Goal: Information Seeking & Learning: Learn about a topic

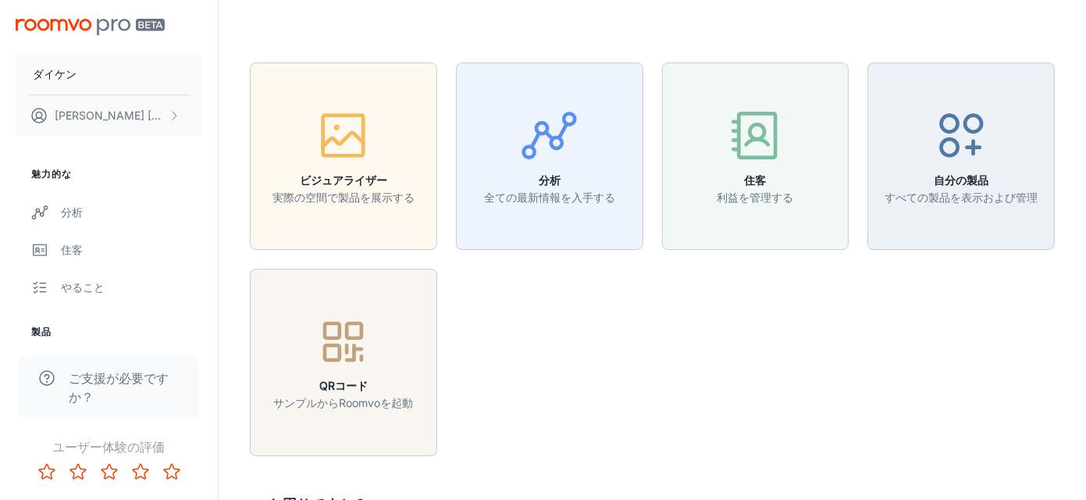
click at [881, 333] on div "ビジュアライザー 実際の空間で製品を展示する 分析 全ての最新情報を入手する 住客 利益を管理する 自分の製品 すべての製品を表示および管理 QRコード サン…" at bounding box center [643, 250] width 824 height 412
click at [568, 137] on icon "button" at bounding box center [549, 135] width 59 height 59
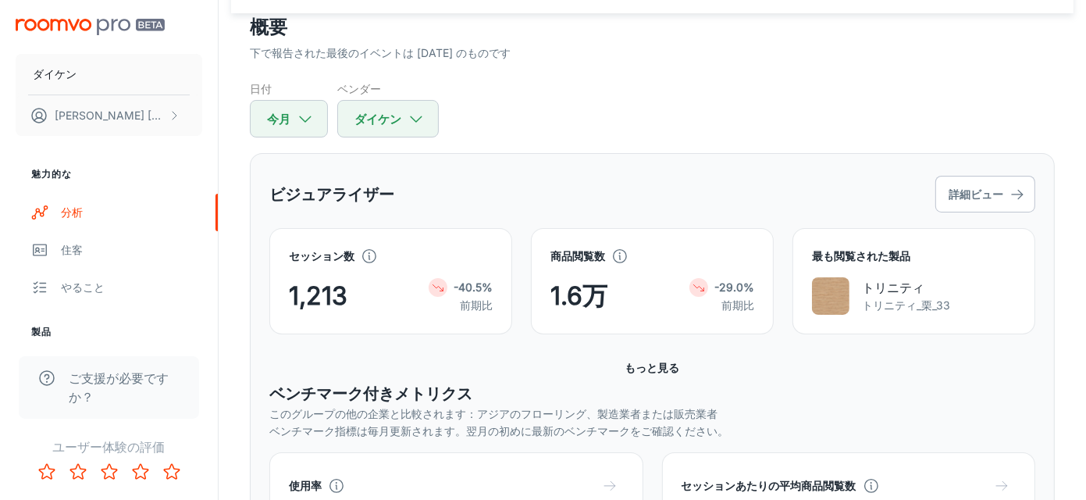
scroll to position [156, 0]
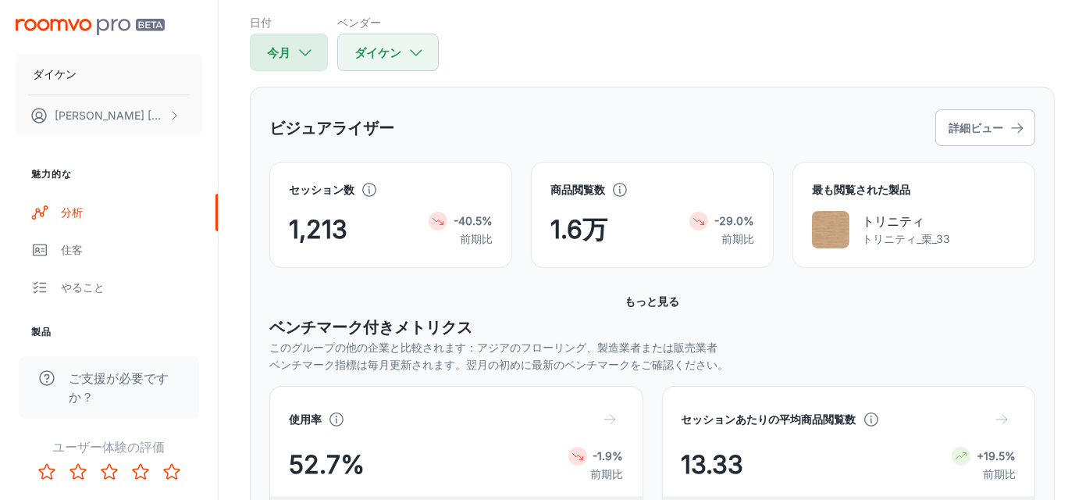
click at [306, 60] on icon "button" at bounding box center [305, 52] width 17 height 17
select select "7"
select select "2025"
select select "7"
select select "2025"
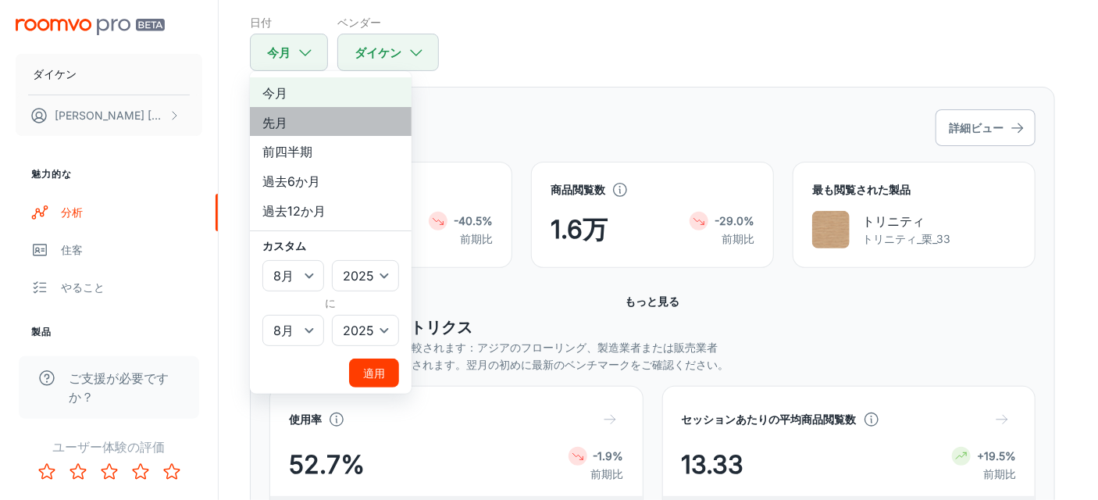
click at [307, 124] on li "先月" at bounding box center [331, 122] width 162 height 30
select select "6"
click at [280, 118] on font "先月" at bounding box center [274, 122] width 25 height 16
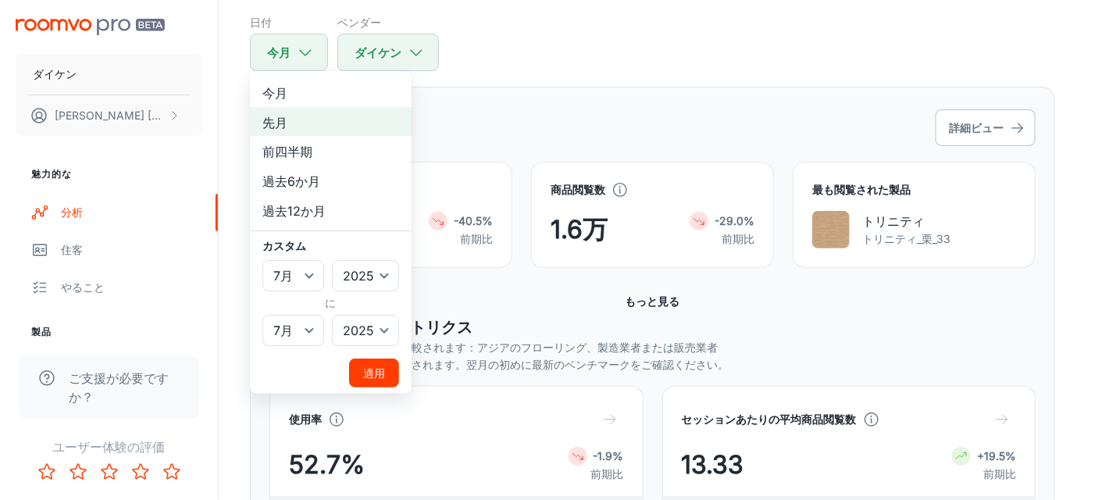
click at [625, 91] on div at bounding box center [549, 250] width 1098 height 500
select select "7"
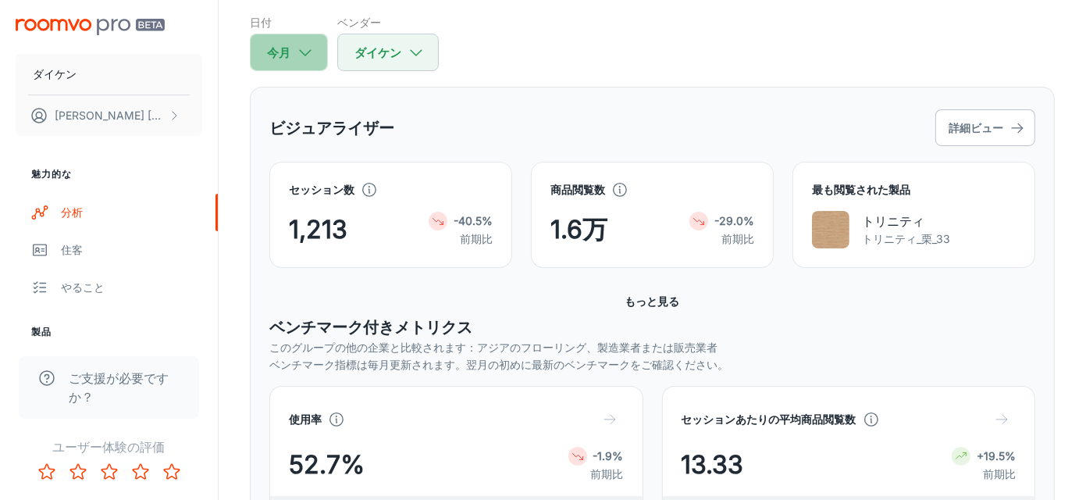
click at [304, 50] on icon "button" at bounding box center [305, 52] width 17 height 17
select select "7"
select select "2025"
select select "7"
select select "2025"
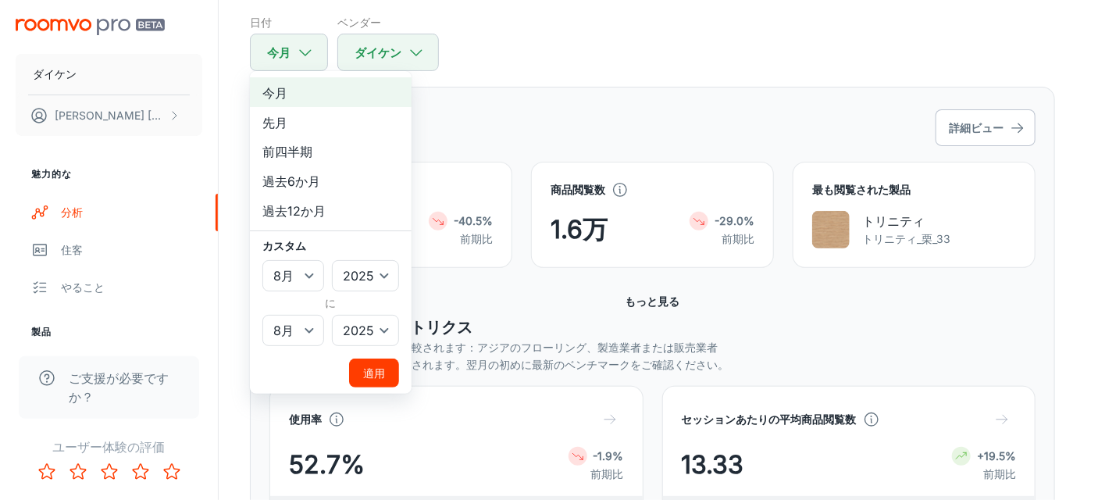
click at [294, 121] on li "先月" at bounding box center [331, 122] width 162 height 30
select select "6"
click at [313, 272] on select "1月 2月 行進 4月 5月 6月 7月 8月 9月 10月 11月 12月" at bounding box center [293, 275] width 62 height 31
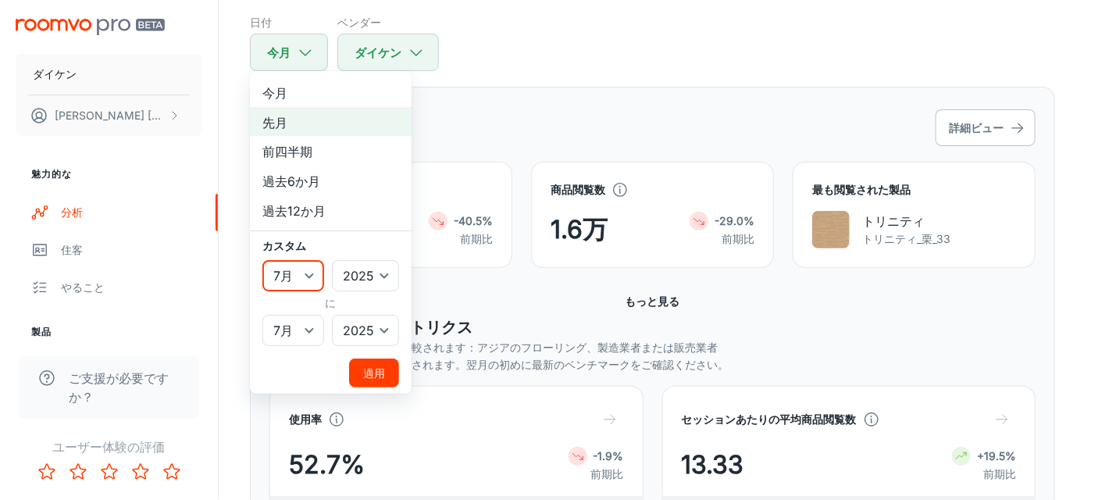
select select "3"
click at [262, 260] on select "1月 2月 行進 4月 5月 6月 7月 8月 9月 10月 11月 12月" at bounding box center [293, 275] width 62 height 31
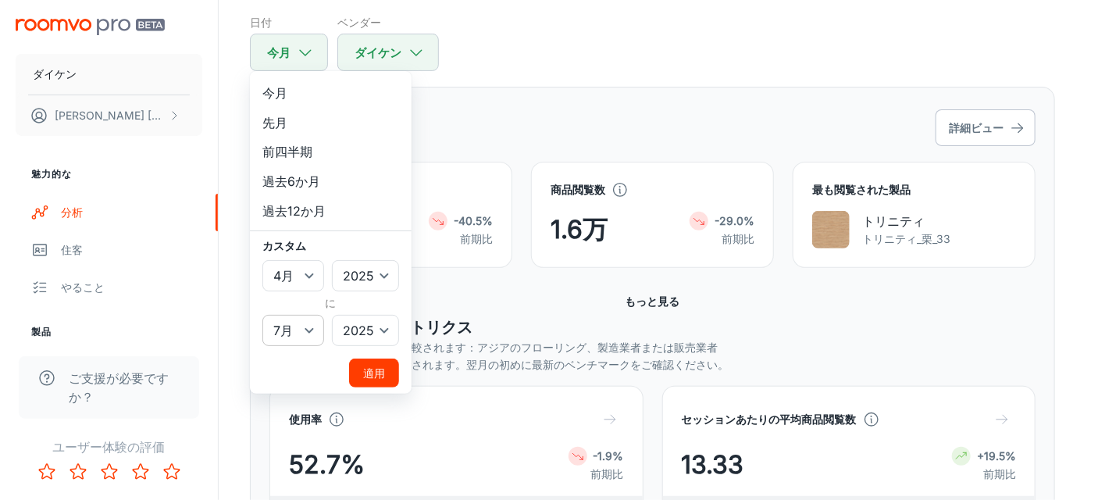
click at [312, 319] on select "1月 2月 行進 4月 5月 6月 7月 8月 9月 10月 11月 12月" at bounding box center [293, 330] width 62 height 31
select select "7"
click at [262, 315] on select "1月 2月 行進 4月 5月 6月 7月 8月 9月 10月 11月 12月" at bounding box center [293, 330] width 62 height 31
click at [377, 372] on font "適用" at bounding box center [374, 372] width 22 height 13
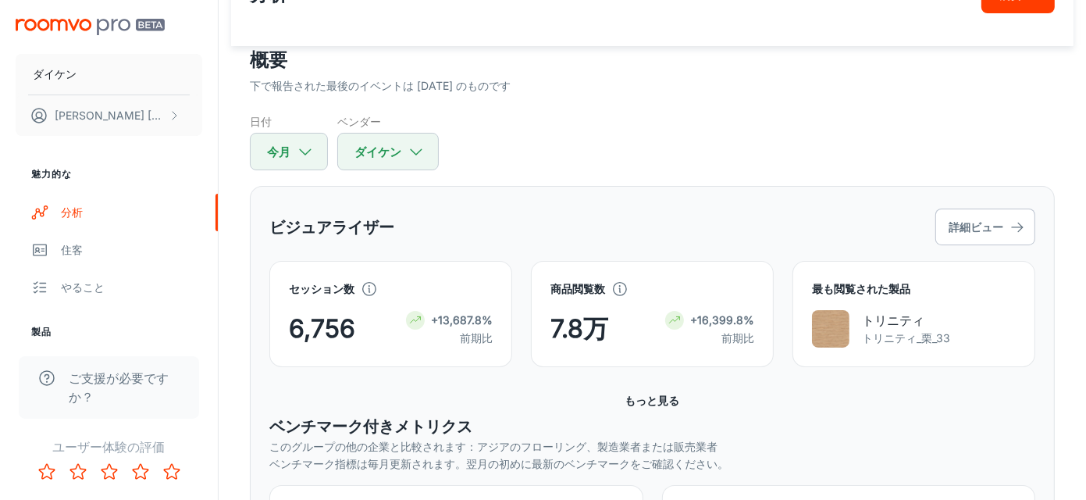
scroll to position [0, 0]
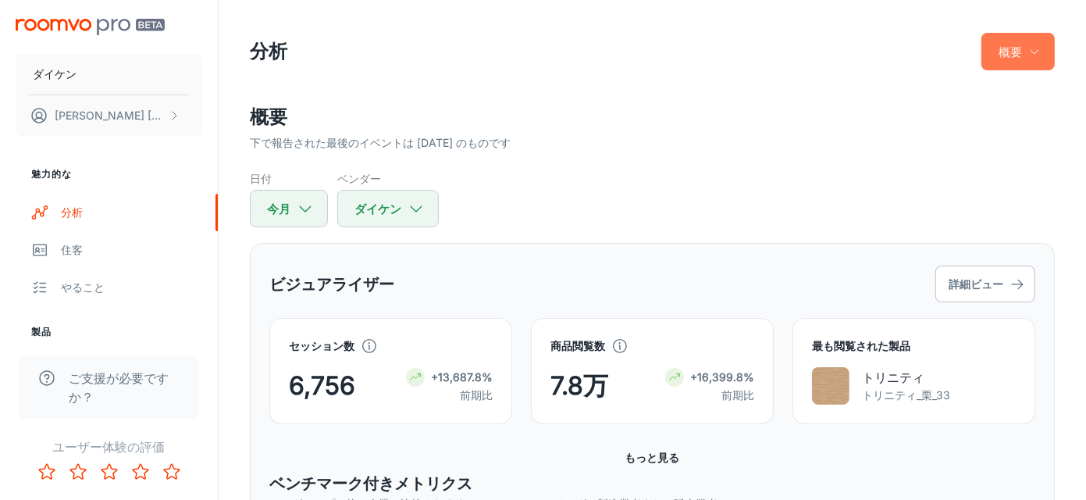
click at [1034, 55] on icon "button" at bounding box center [1034, 51] width 12 height 12
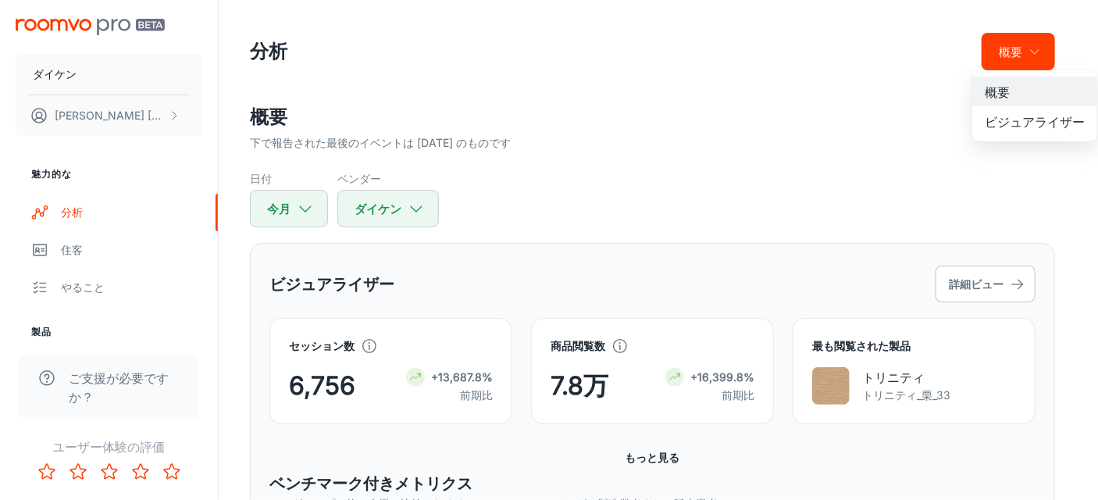
drag, startPoint x: 849, startPoint y: 178, endPoint x: 974, endPoint y: 246, distance: 142.9
click at [854, 179] on div at bounding box center [549, 250] width 1098 height 500
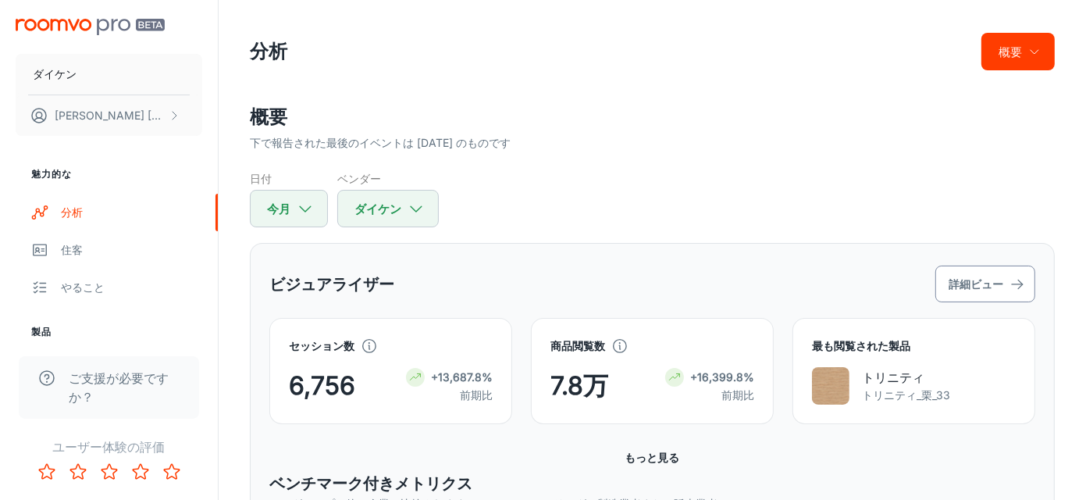
click at [1005, 288] on button "詳細ビュー" at bounding box center [985, 283] width 100 height 37
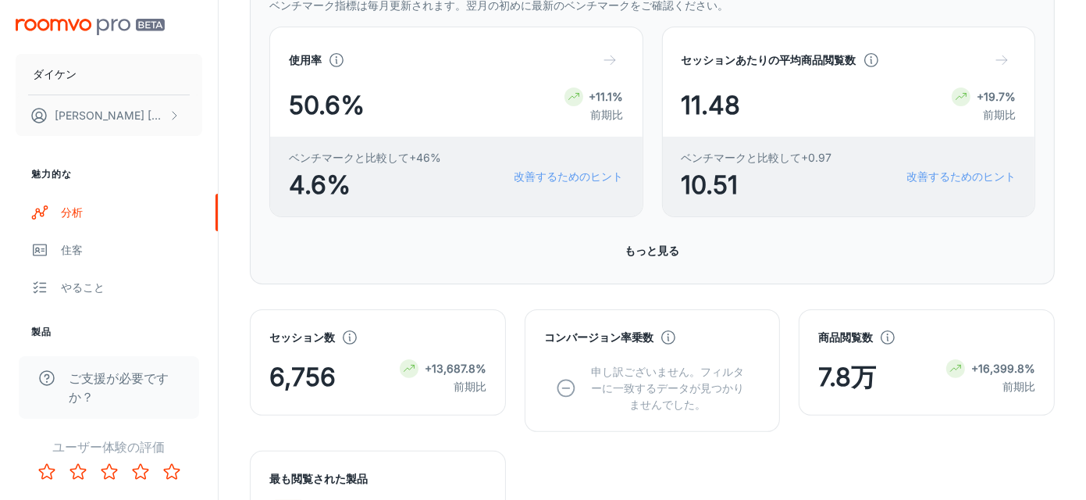
scroll to position [312, 0]
click at [667, 246] on font "もっと見る" at bounding box center [652, 248] width 55 height 13
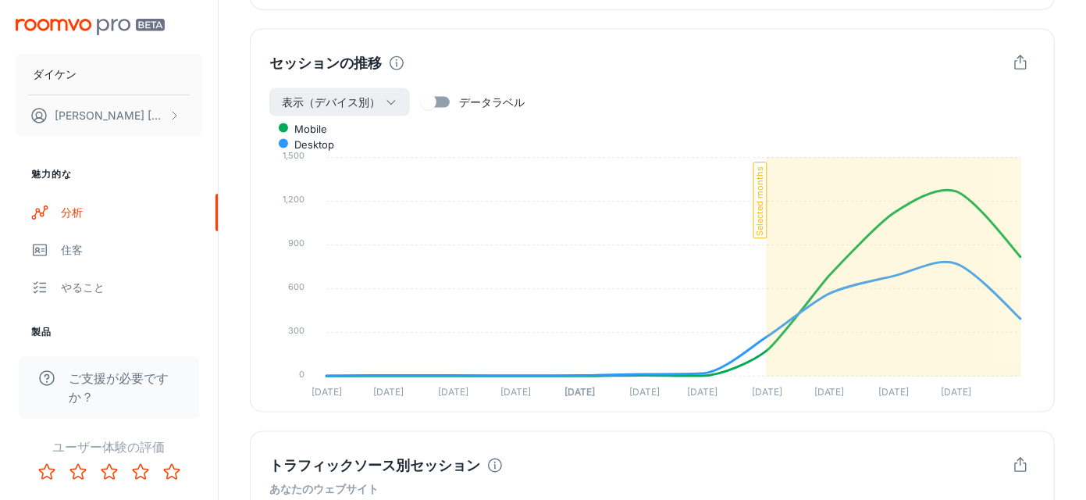
scroll to position [1943, 0]
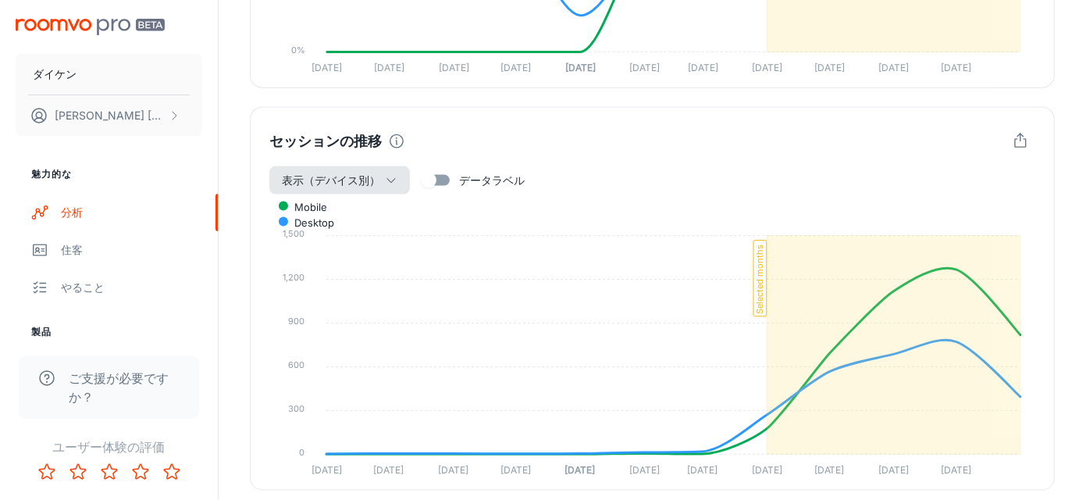
click at [393, 180] on icon "button" at bounding box center [391, 180] width 12 height 12
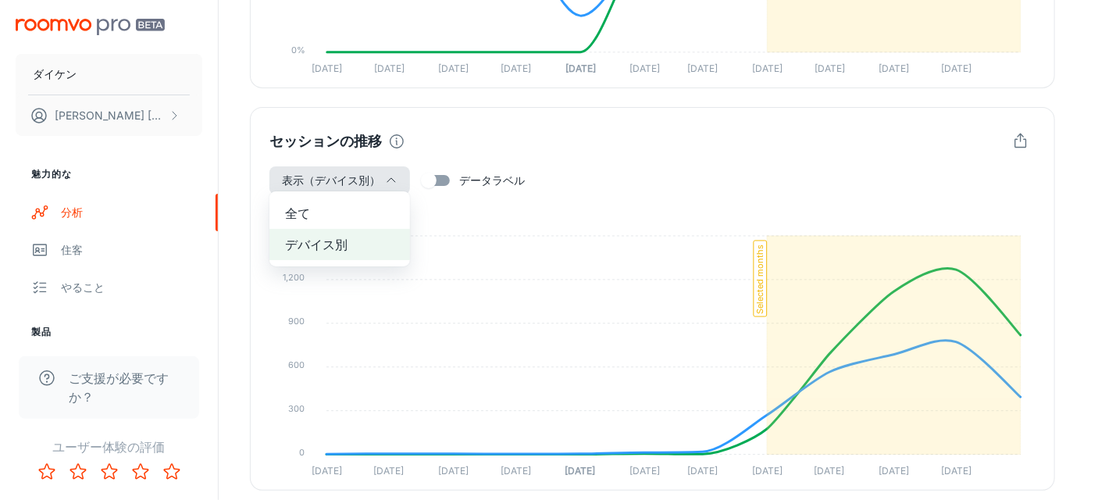
click at [349, 219] on span "全て" at bounding box center [339, 213] width 109 height 19
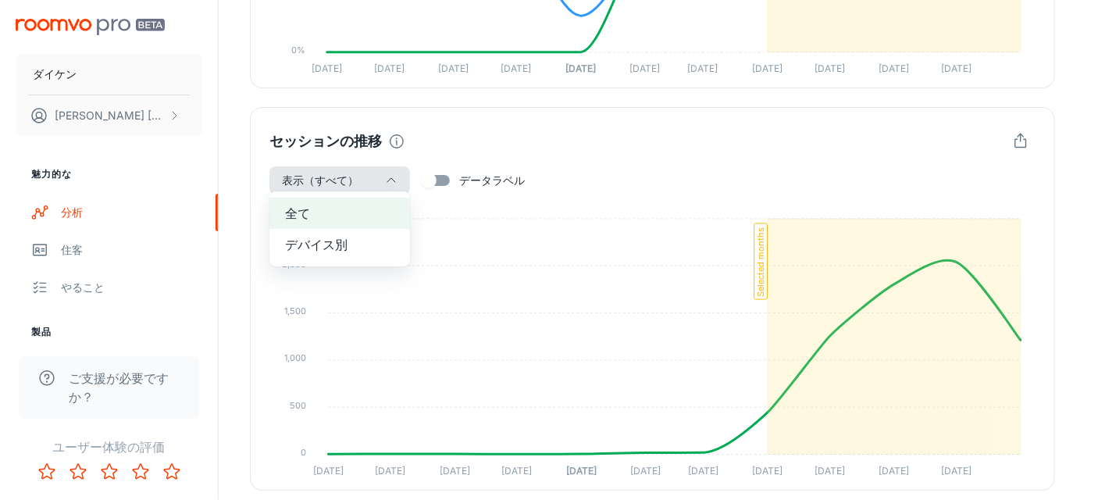
click at [1015, 145] on div at bounding box center [549, 250] width 1098 height 500
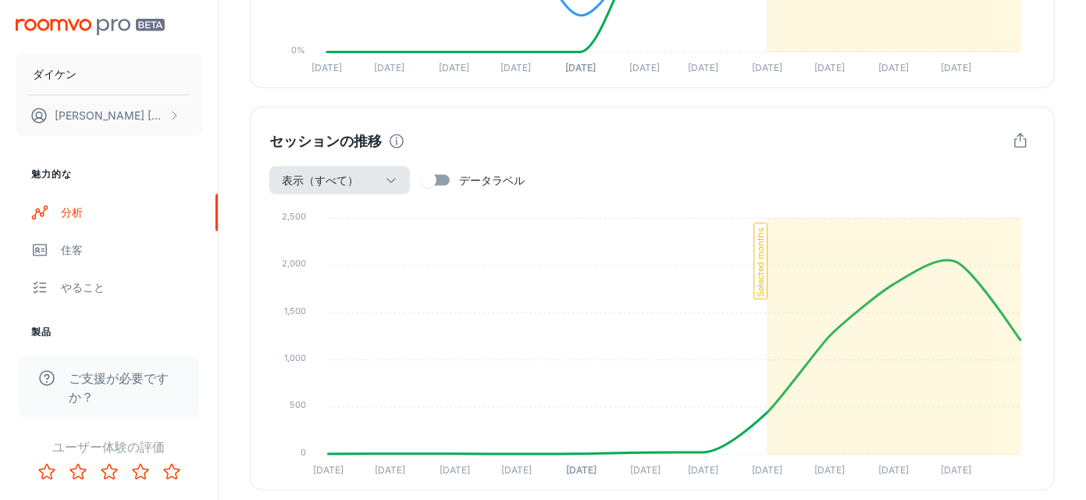
click at [1021, 140] on icon "button" at bounding box center [1020, 141] width 17 height 17
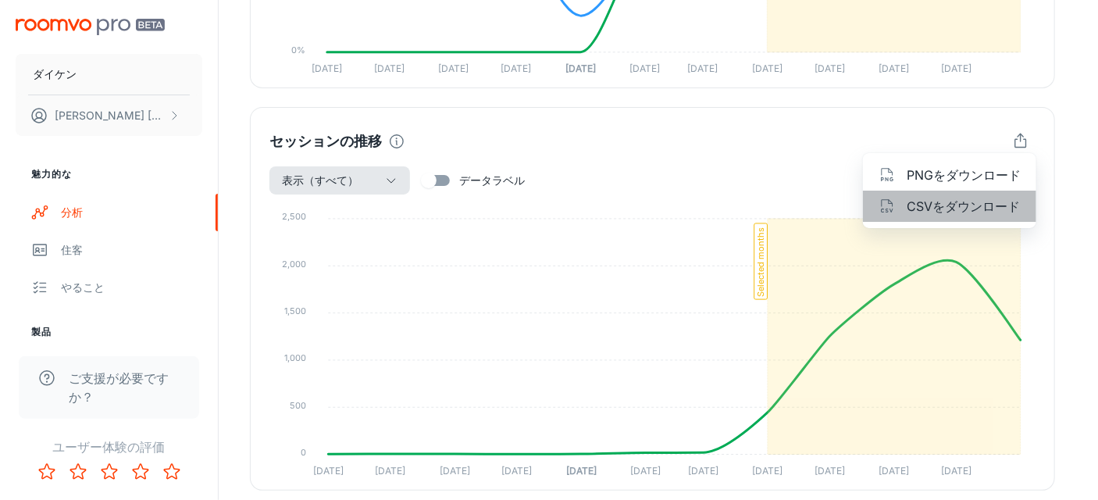
click at [966, 209] on font "CSVをダウンロード" at bounding box center [962, 206] width 113 height 16
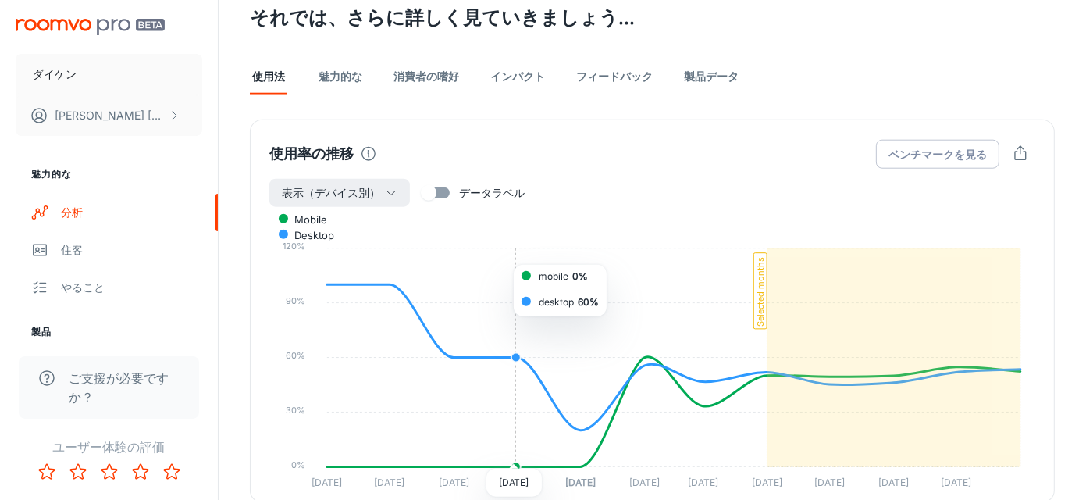
scroll to position [1553, 0]
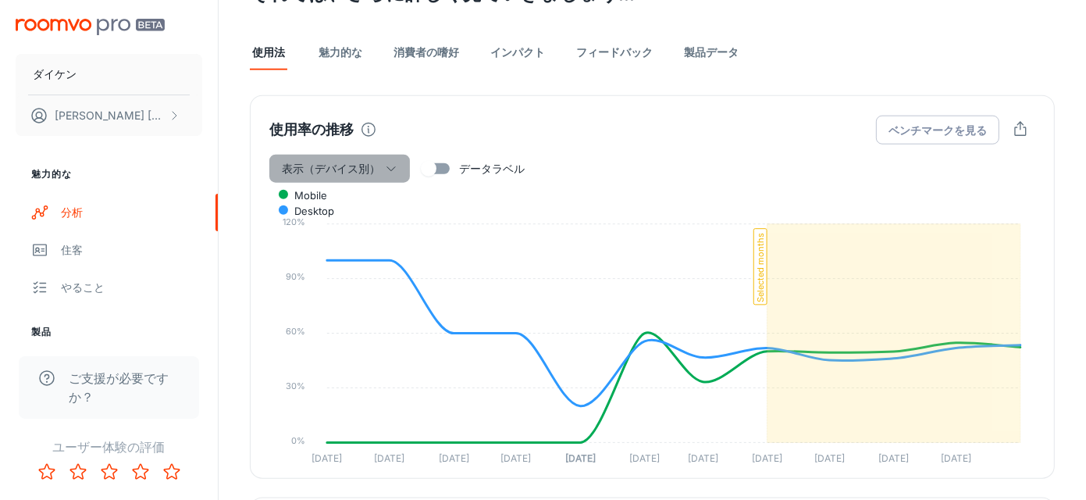
click at [389, 169] on icon "button" at bounding box center [391, 168] width 12 height 12
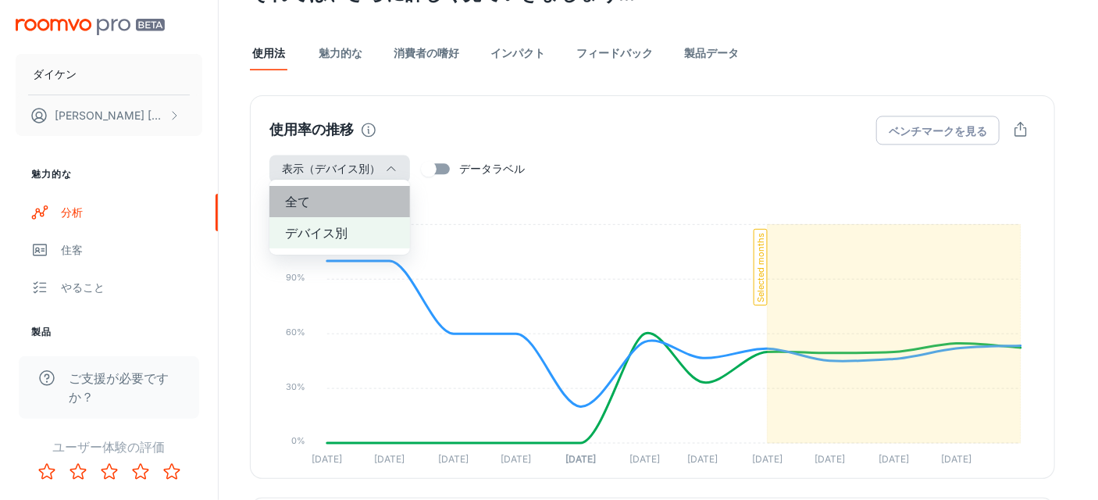
click at [372, 194] on span "全て" at bounding box center [339, 201] width 109 height 19
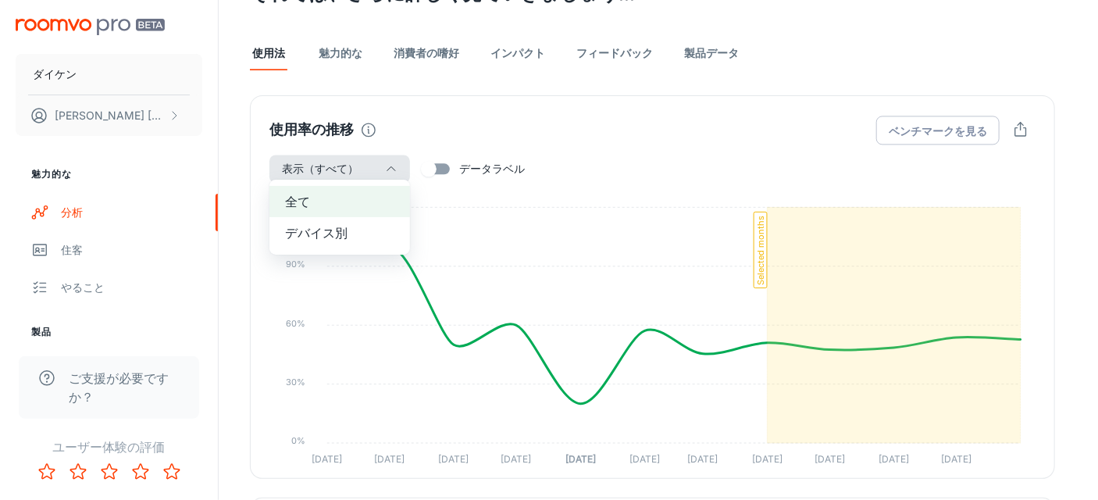
click at [599, 151] on div at bounding box center [549, 250] width 1098 height 500
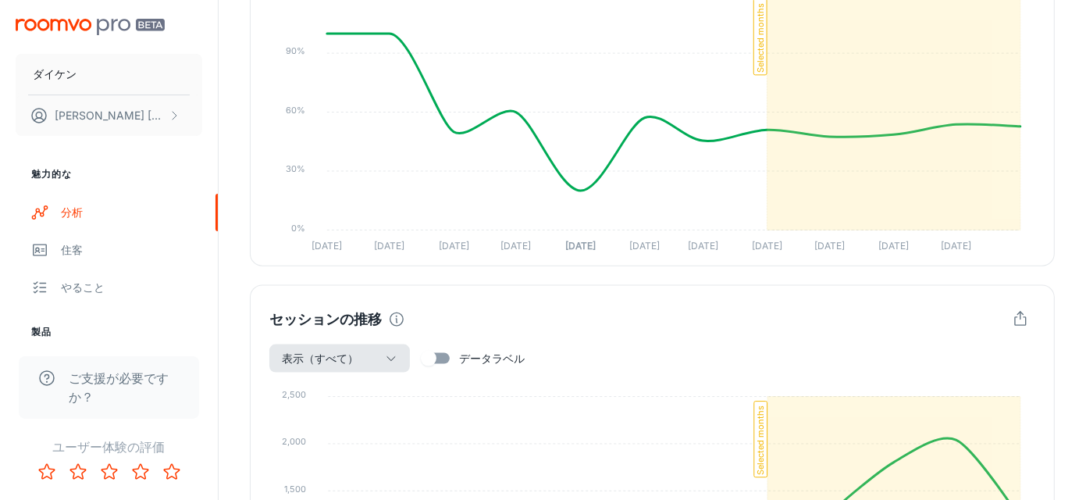
scroll to position [1865, 0]
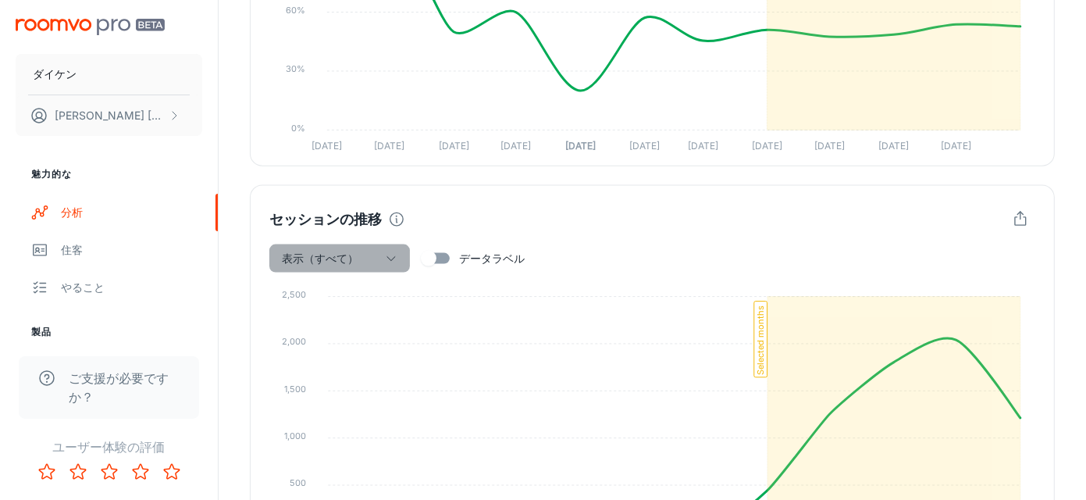
click at [397, 265] on button "表示（すべて）" at bounding box center [339, 258] width 141 height 28
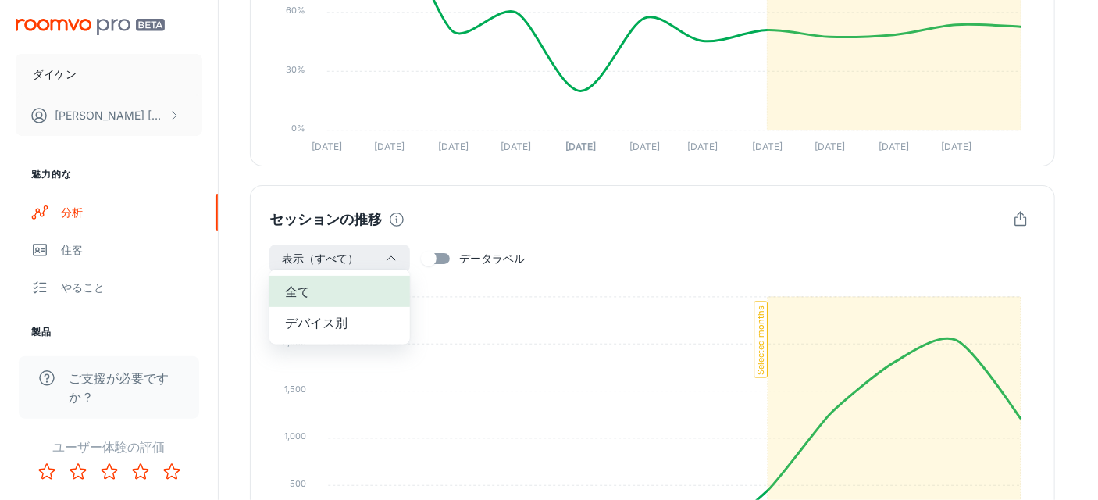
click at [384, 294] on span "全て" at bounding box center [339, 291] width 109 height 19
click at [319, 317] on font "デバイス別" at bounding box center [316, 323] width 62 height 16
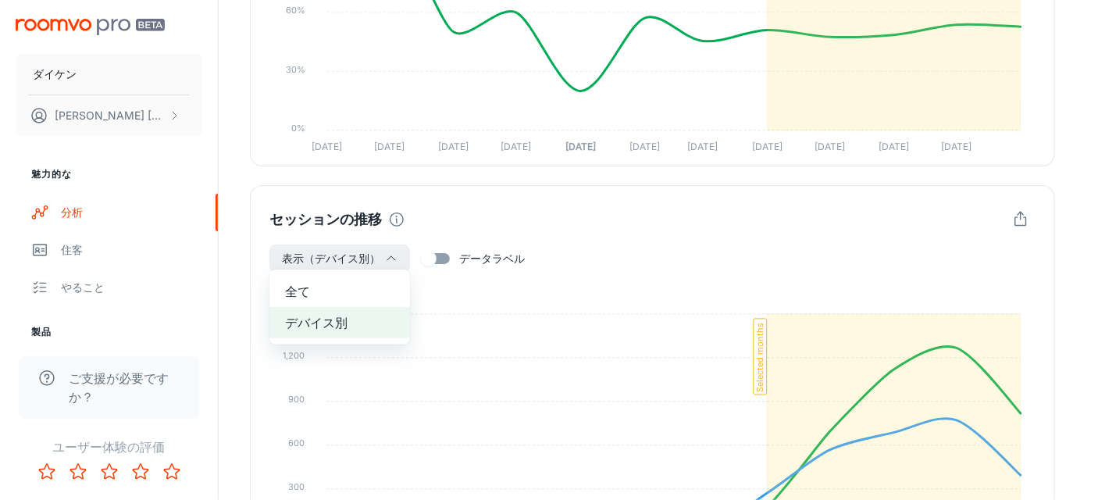
click at [837, 246] on div at bounding box center [549, 250] width 1098 height 500
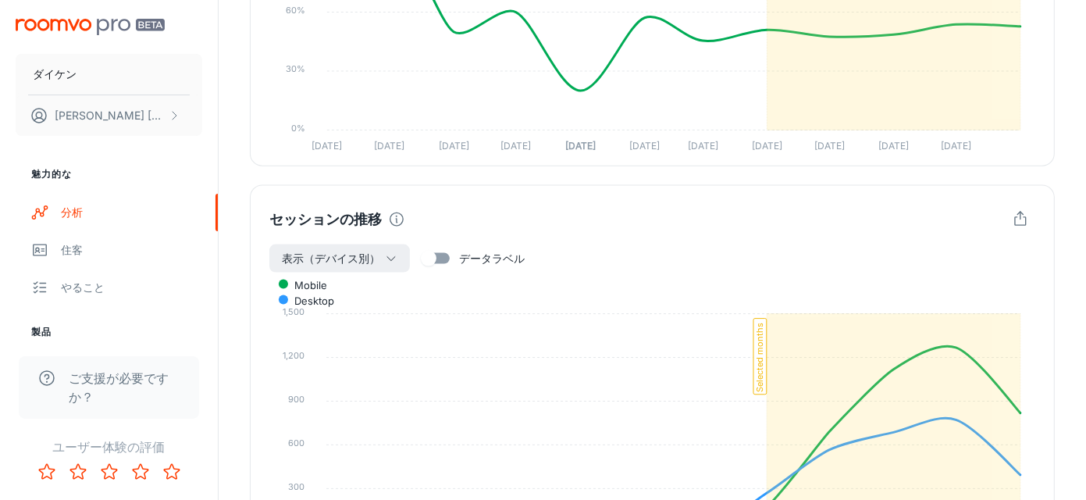
click at [1030, 219] on button "button" at bounding box center [1021, 220] width 30 height 30
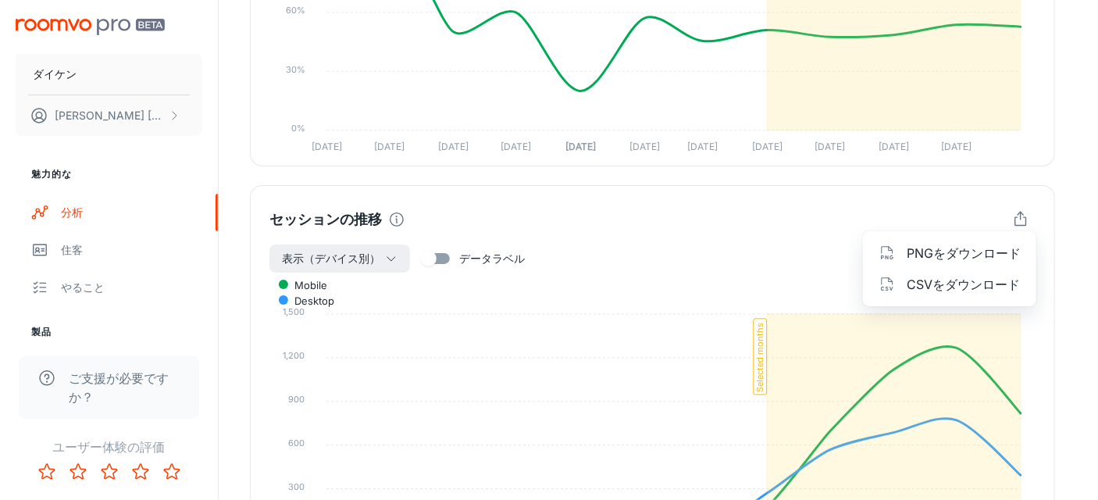
click at [977, 287] on font "CSVをダウンロード" at bounding box center [962, 284] width 113 height 16
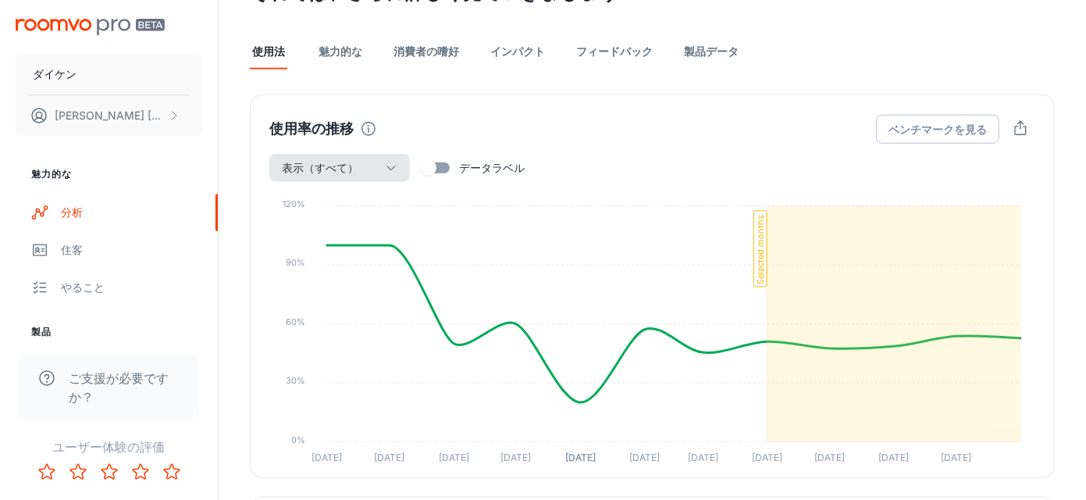
scroll to position [1553, 0]
click at [490, 165] on font "データラベル" at bounding box center [492, 168] width 66 height 13
click at [473, 165] on input "データラベル" at bounding box center [428, 169] width 89 height 30
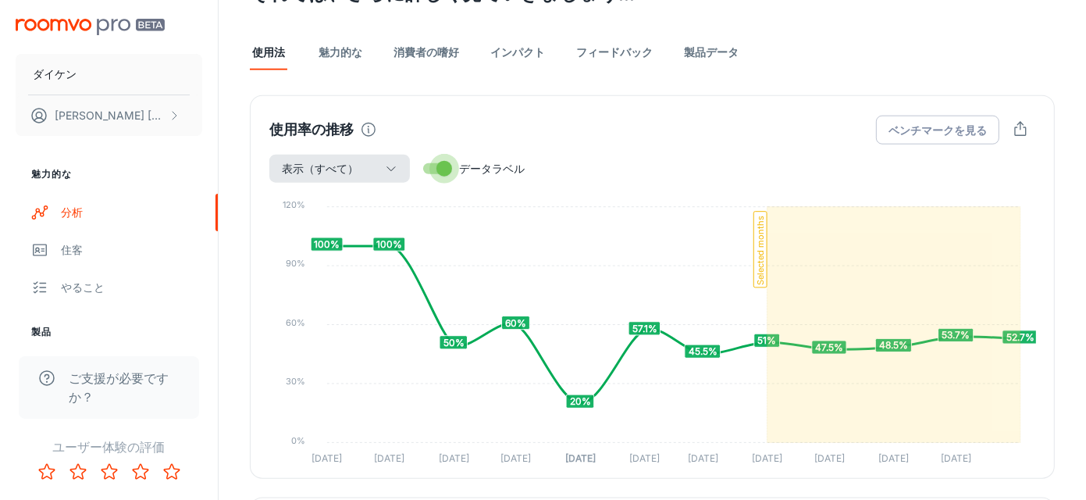
click at [434, 171] on input "データラベル" at bounding box center [444, 169] width 89 height 30
checkbox input "false"
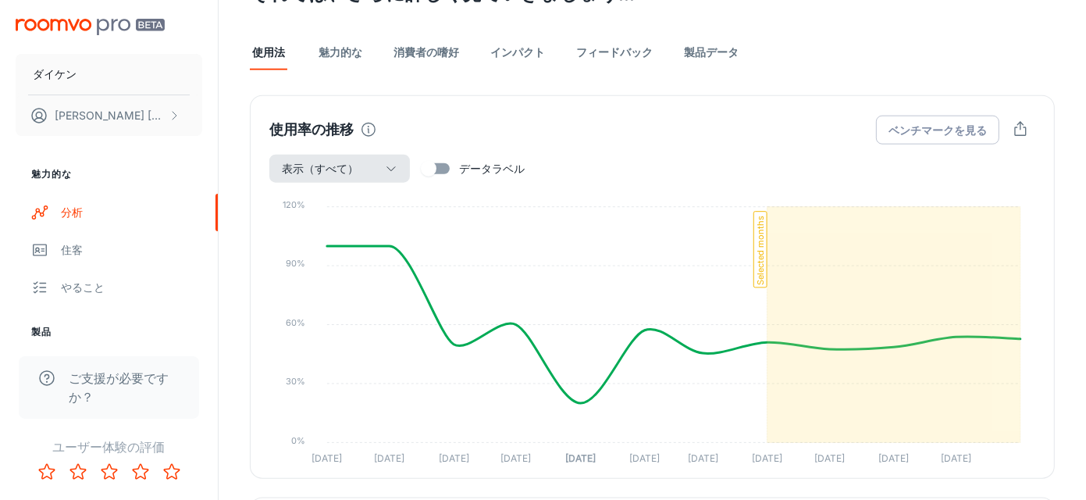
click at [710, 55] on font "製品データ" at bounding box center [711, 52] width 55 height 15
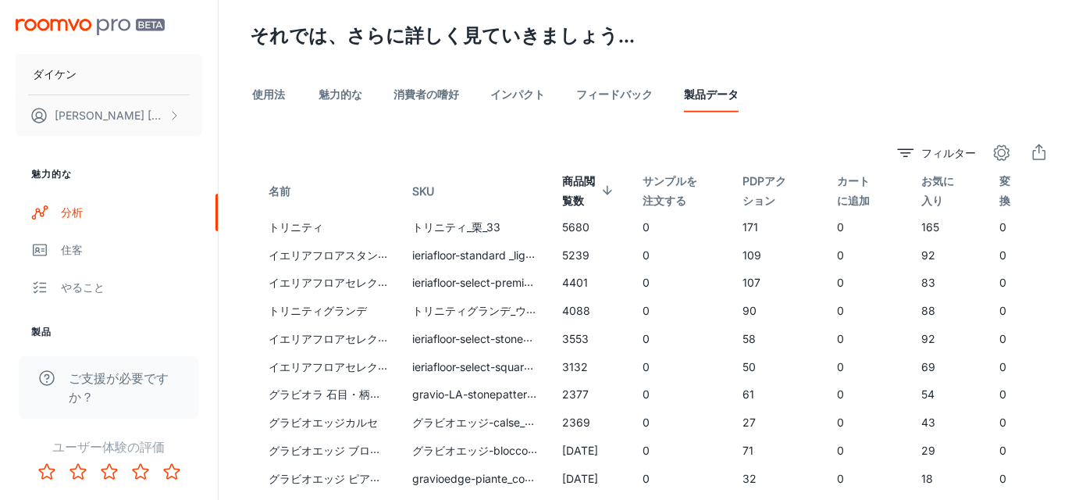
scroll to position [1405, 0]
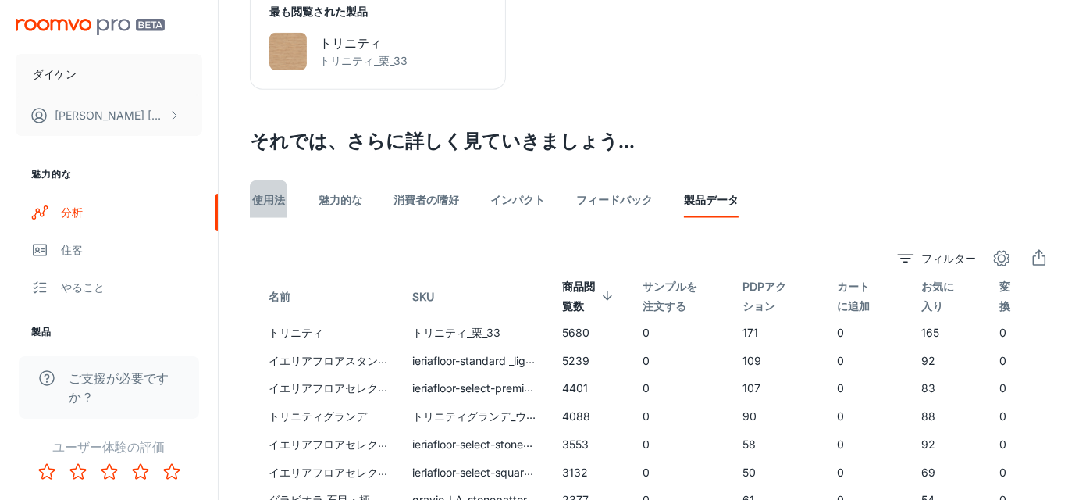
click at [268, 204] on font "使用法" at bounding box center [268, 199] width 33 height 15
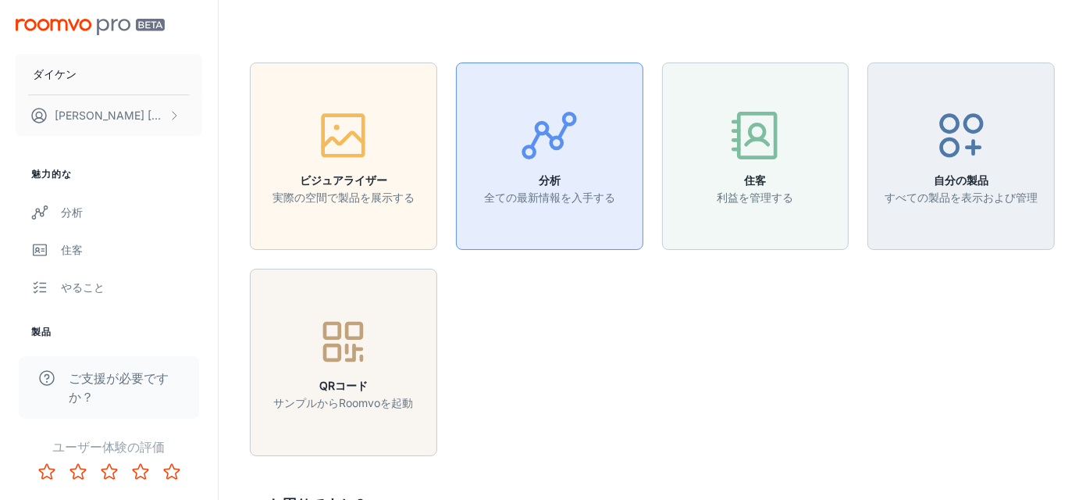
click at [552, 195] on font "全ての最新情報を入手する" at bounding box center [549, 196] width 131 height 13
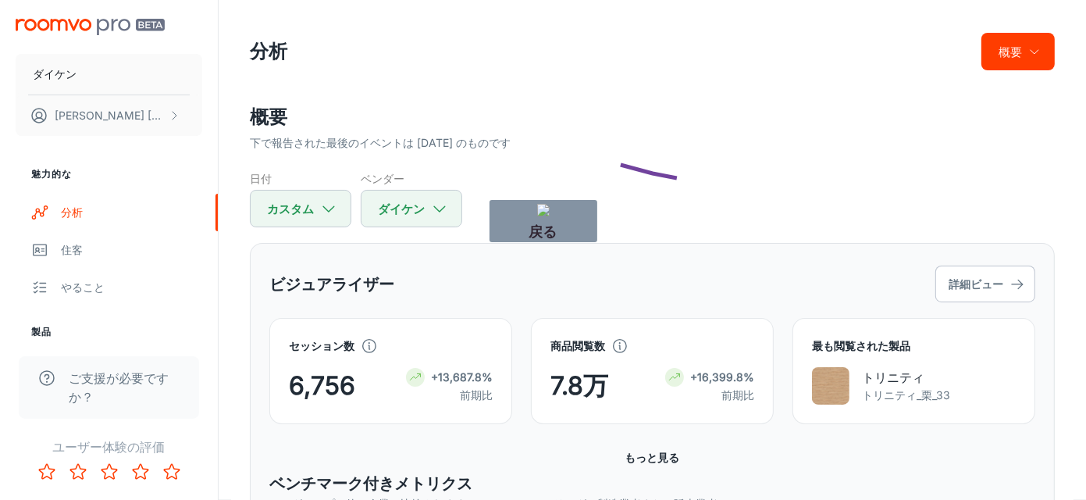
drag, startPoint x: 693, startPoint y: 183, endPoint x: 590, endPoint y: 162, distance: 105.2
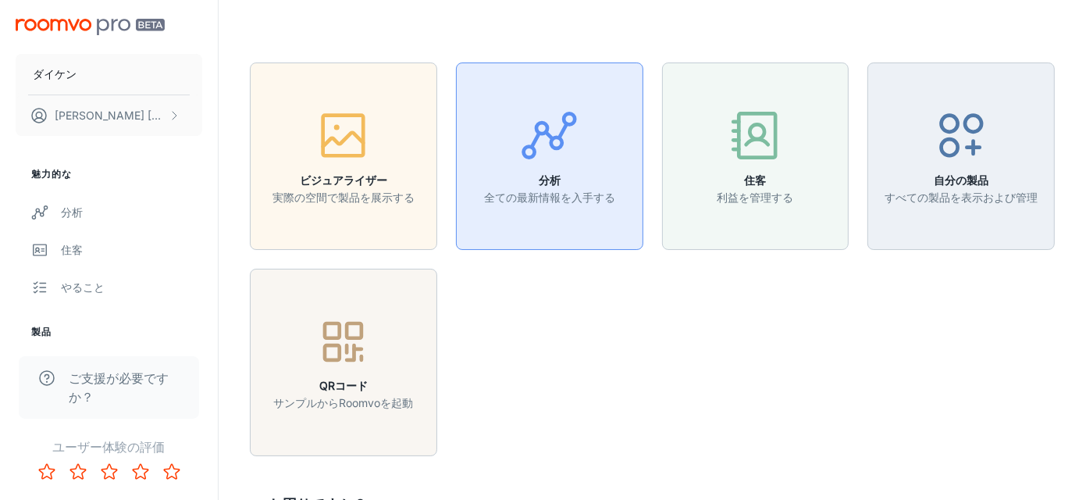
click at [551, 190] on p "全ての最新情報を入手する" at bounding box center [549, 197] width 131 height 17
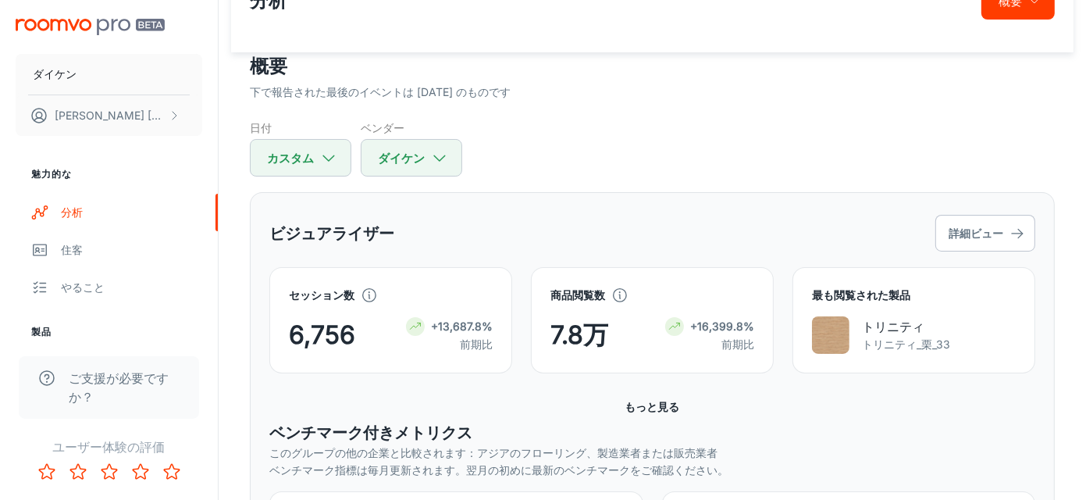
scroll to position [78, 0]
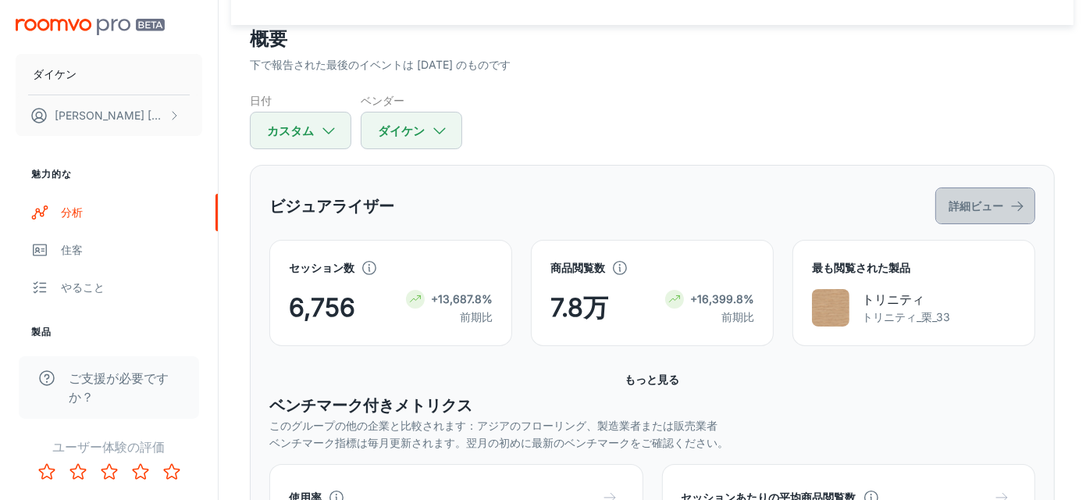
click at [1006, 209] on button "詳細ビュー" at bounding box center [985, 205] width 100 height 37
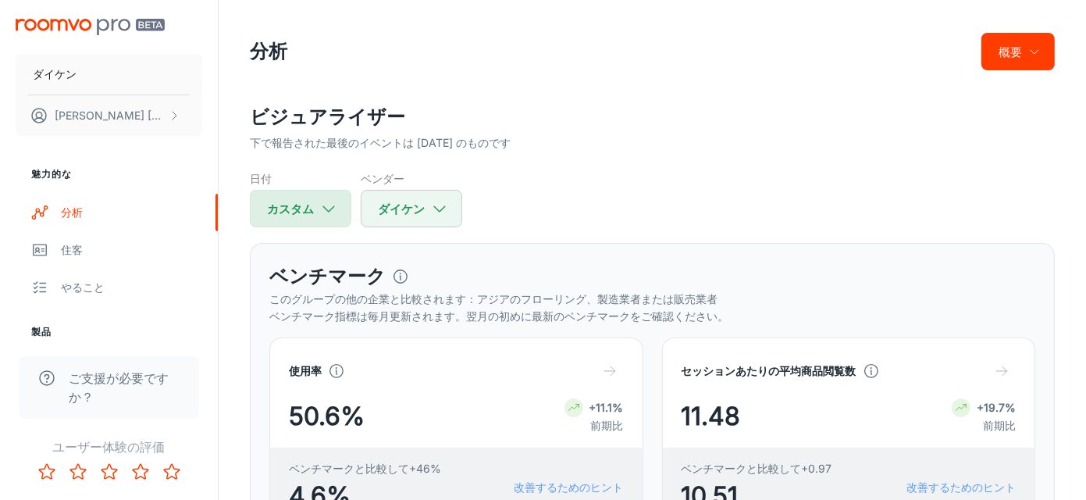
click at [329, 205] on icon "button" at bounding box center [328, 208] width 17 height 17
select select "3"
select select "2025"
select select "7"
select select "2025"
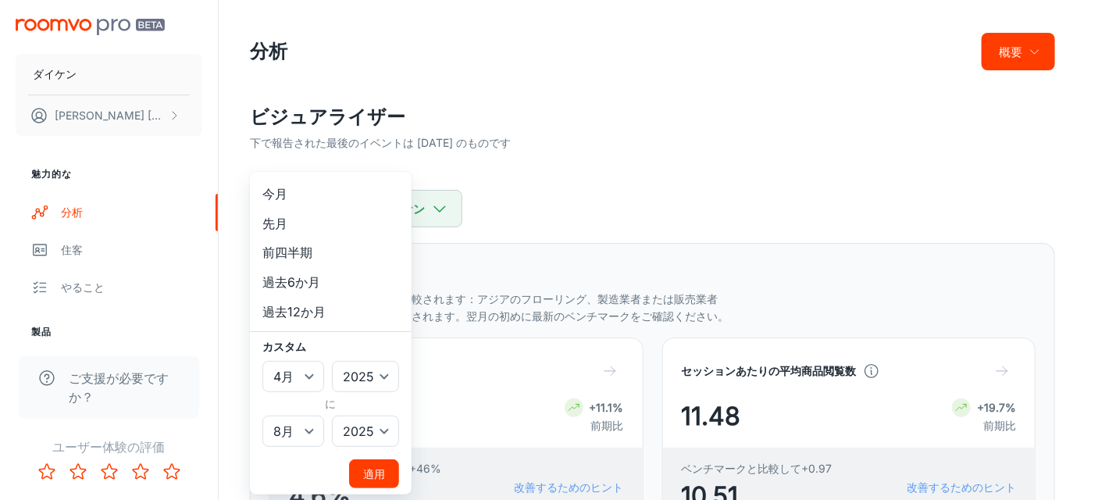
click at [381, 477] on font "適用" at bounding box center [374, 473] width 22 height 13
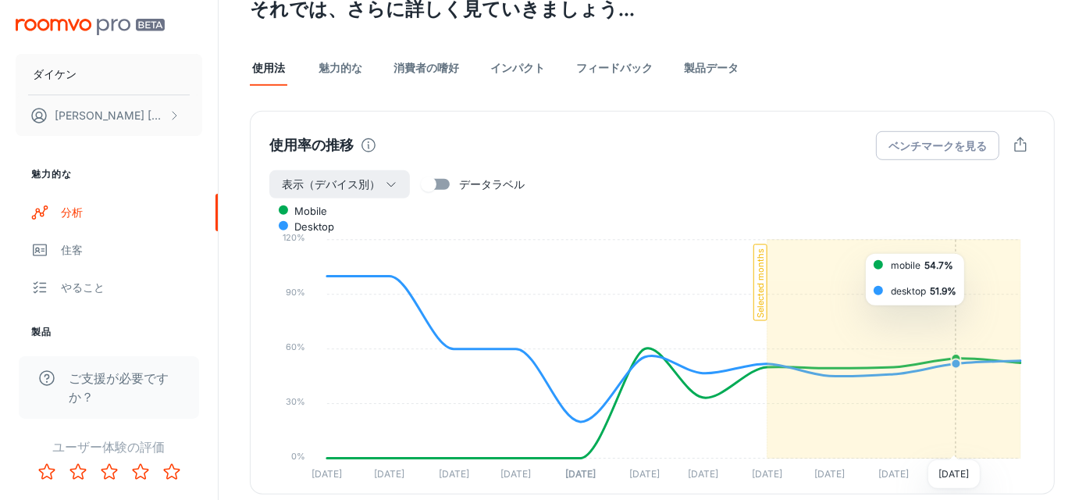
scroll to position [781, 0]
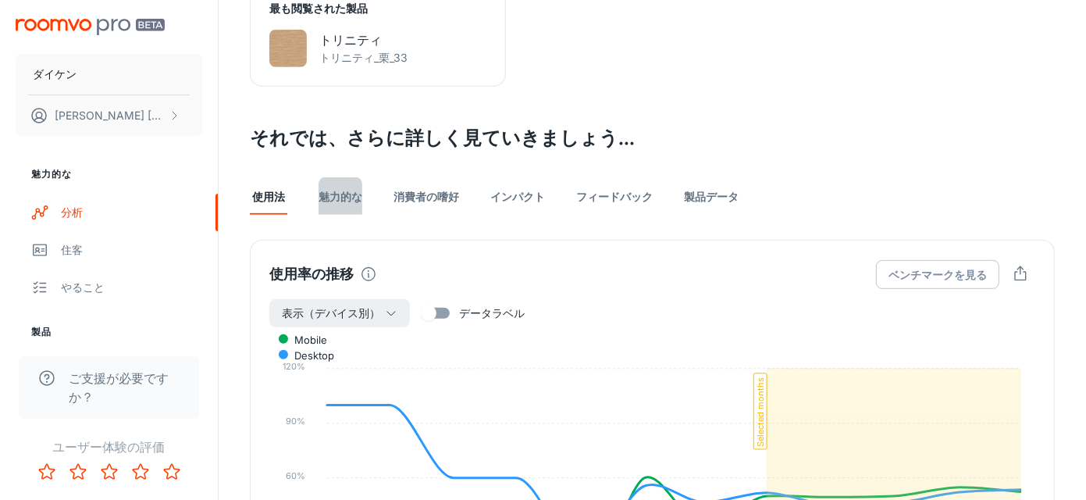
click at [347, 205] on link "魅力的な" at bounding box center [341, 195] width 44 height 37
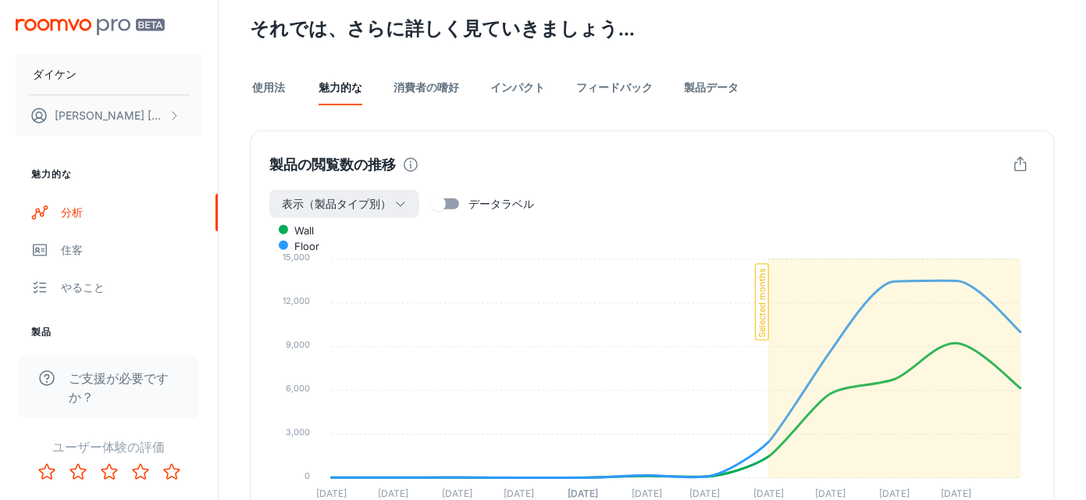
scroll to position [781, 0]
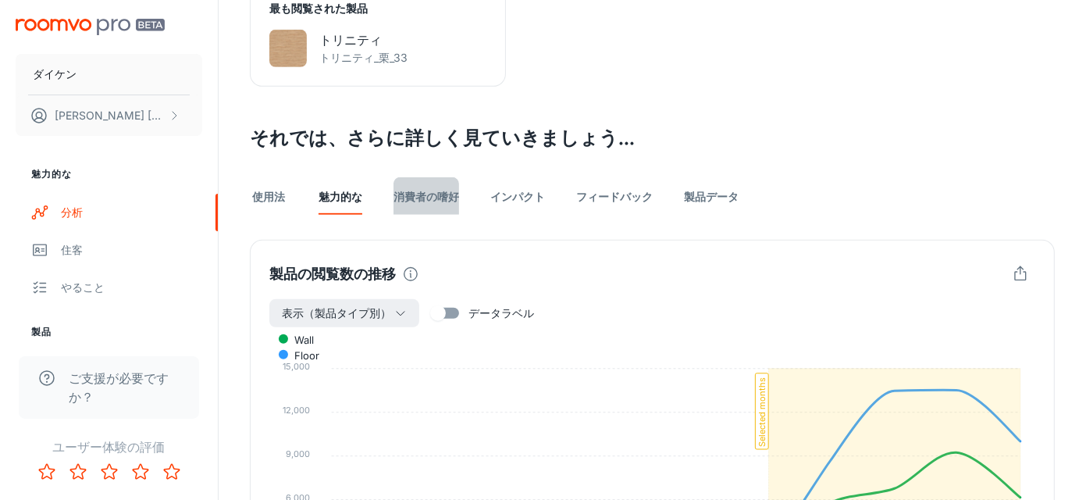
click at [443, 204] on link "消費者の嗜好" at bounding box center [426, 195] width 66 height 37
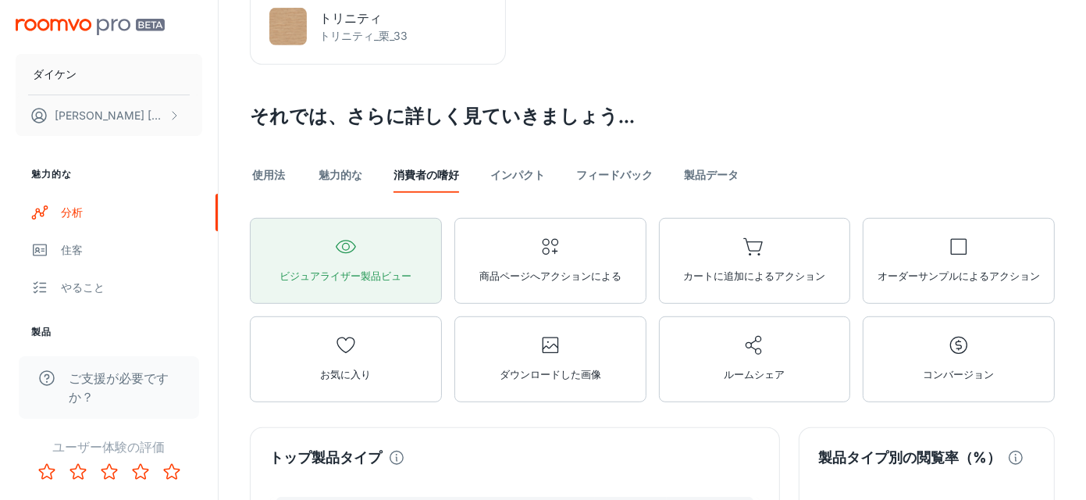
scroll to position [781, 0]
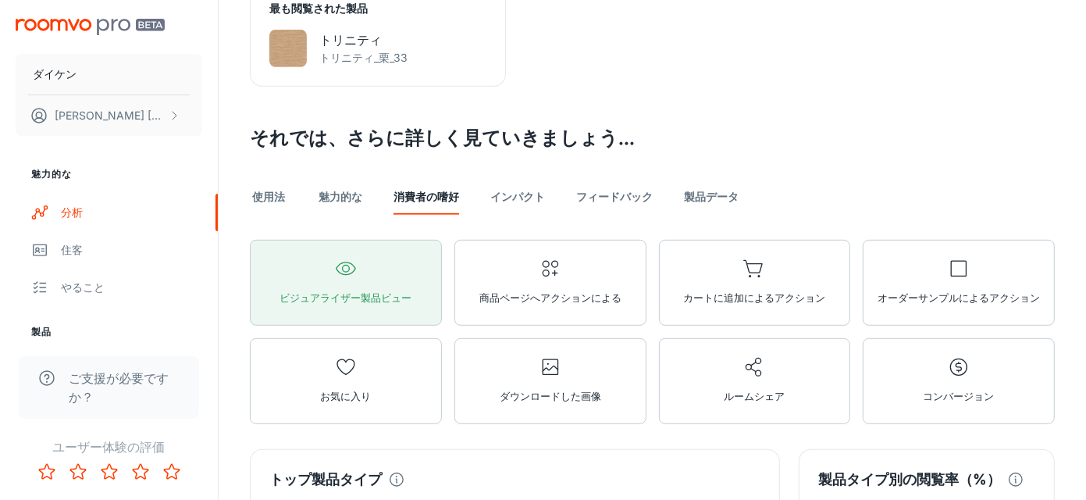
click at [689, 196] on font "製品データ" at bounding box center [711, 196] width 55 height 13
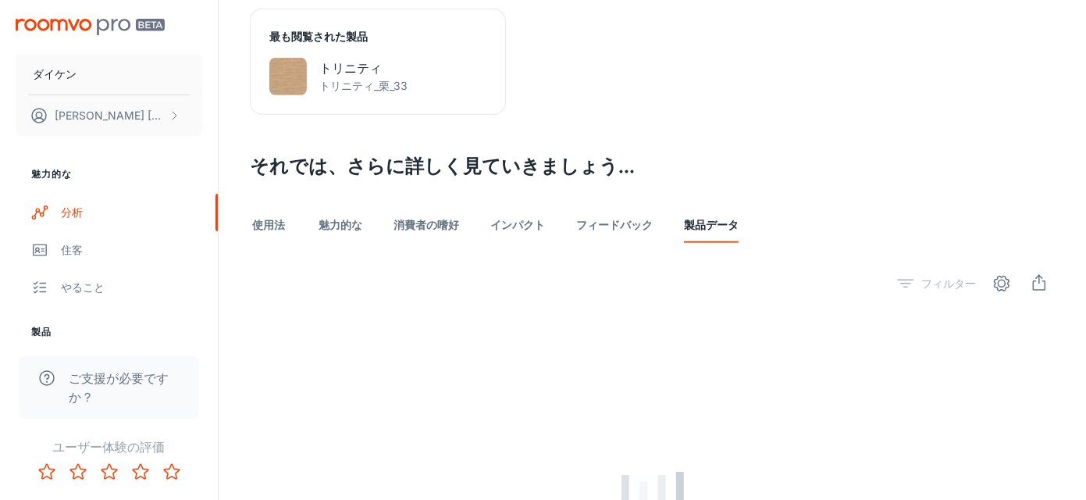
scroll to position [781, 0]
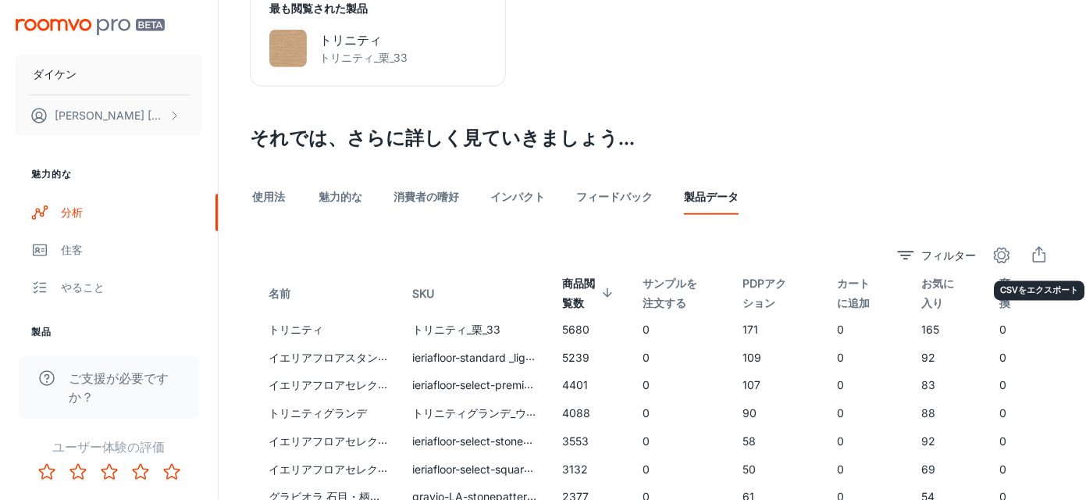
click at [1044, 258] on icon "輸出" at bounding box center [1039, 255] width 19 height 19
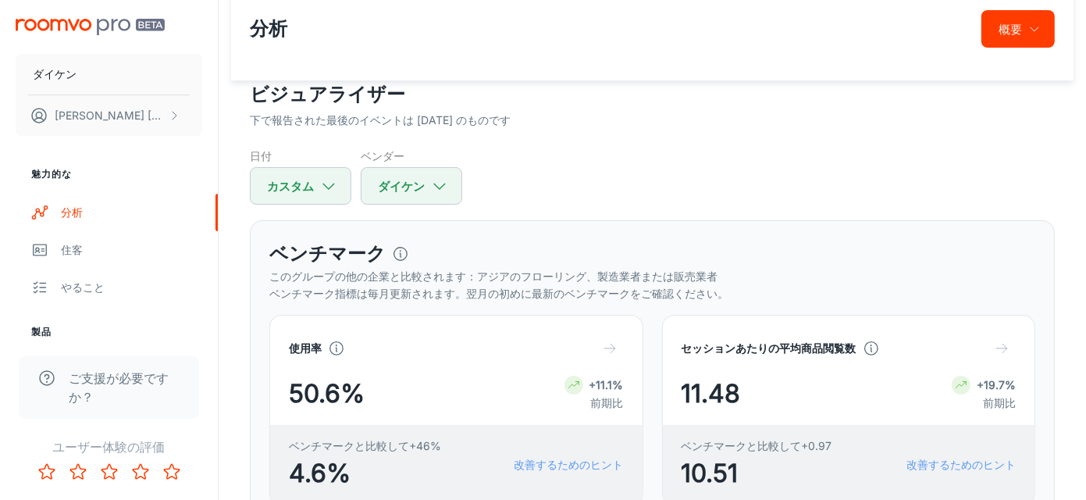
scroll to position [0, 0]
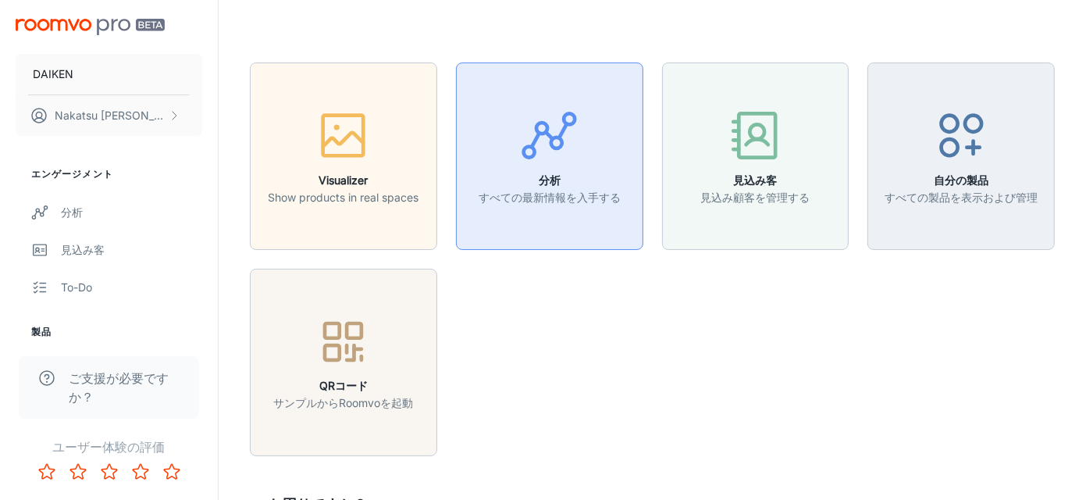
click at [565, 187] on h6 "分析" at bounding box center [550, 180] width 142 height 17
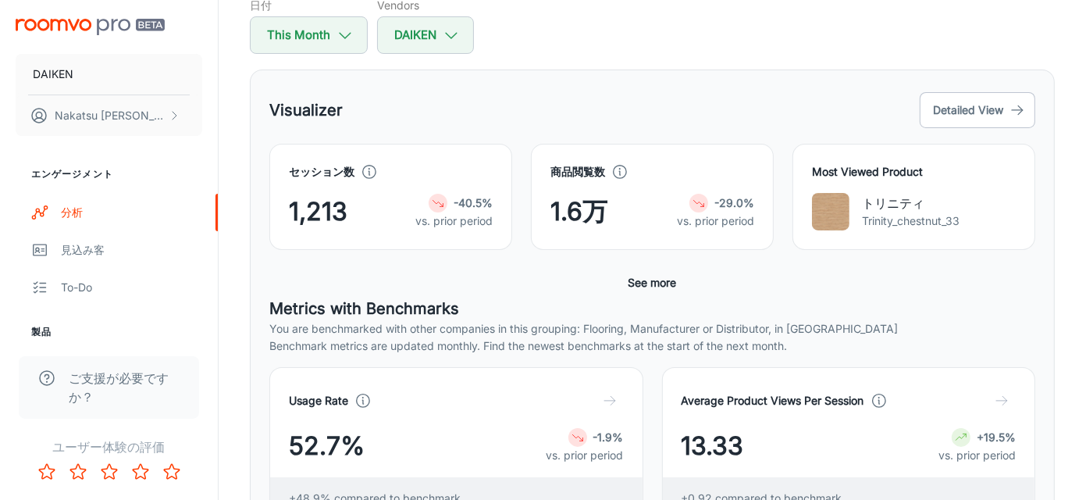
scroll to position [78, 0]
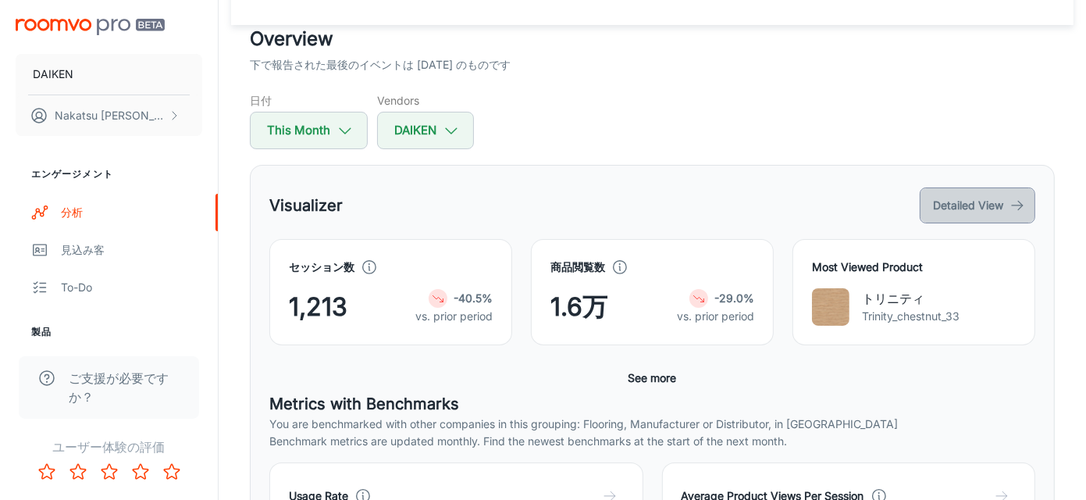
click at [987, 208] on button "Detailed View" at bounding box center [978, 205] width 116 height 36
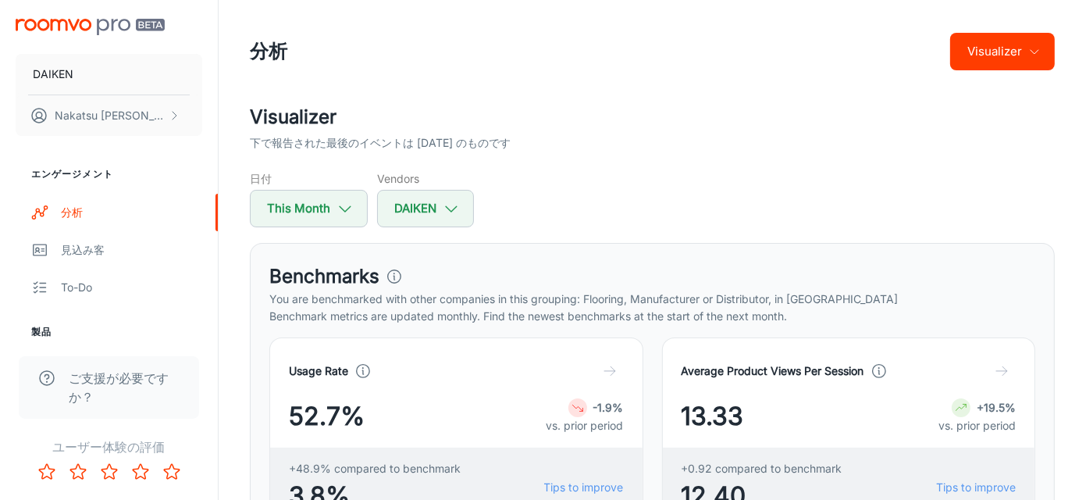
drag, startPoint x: 721, startPoint y: 47, endPoint x: 934, endPoint y: 24, distance: 214.3
click at [934, 24] on header "分析 Visualizer" at bounding box center [652, 51] width 842 height 103
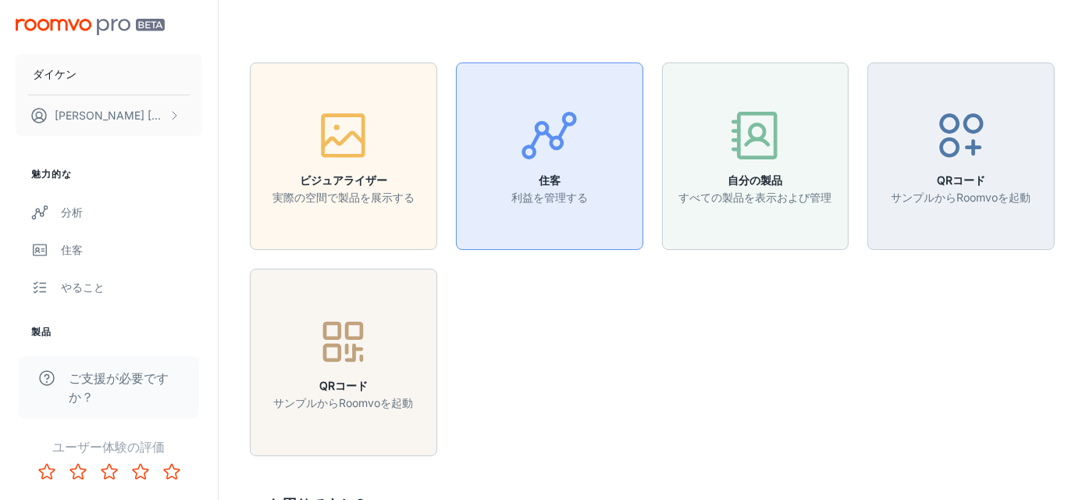
click at [572, 151] on icon "button" at bounding box center [549, 135] width 59 height 59
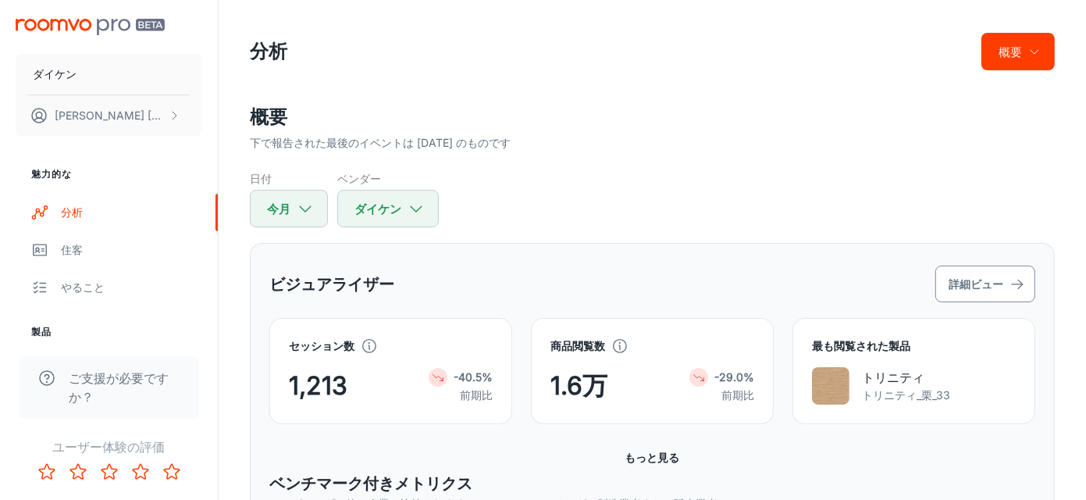
click at [974, 287] on font "詳細ビュー" at bounding box center [976, 283] width 55 height 13
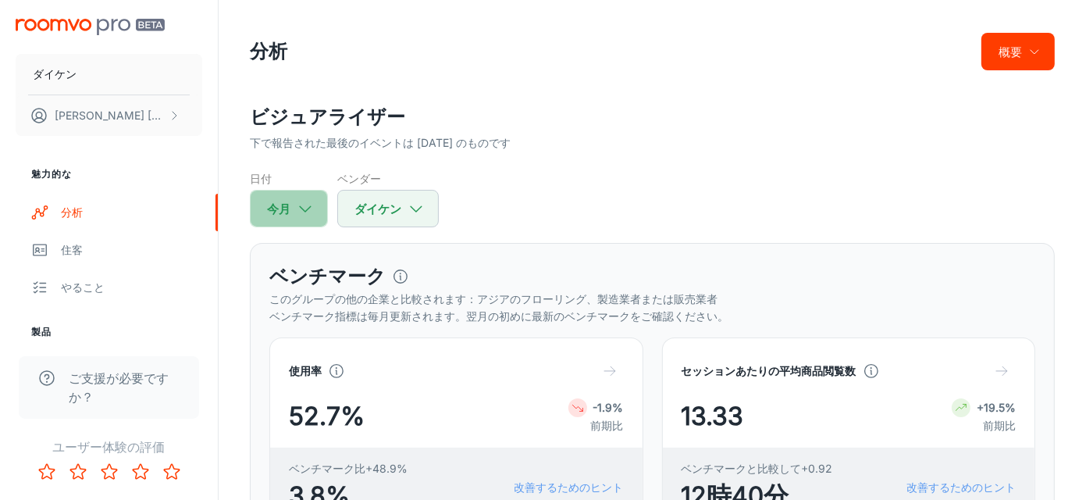
click at [315, 216] on button "今月" at bounding box center [289, 208] width 78 height 37
select select "7"
select select "2025"
select select "7"
select select "2025"
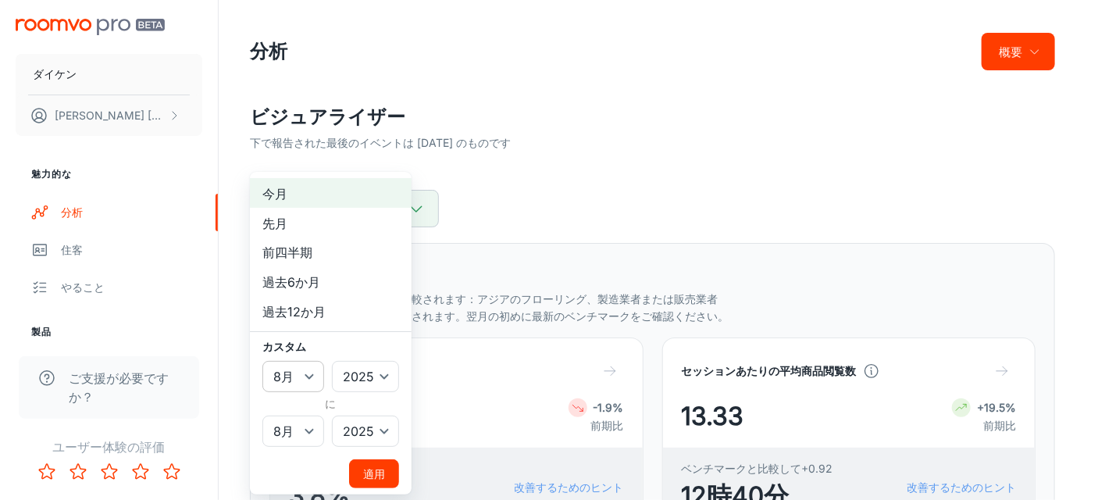
click at [306, 377] on select "1月 2月 行進 4月 5月 6月 7月 8月 9月 10月 11月 12月" at bounding box center [293, 376] width 62 height 31
select select "3"
click at [262, 361] on select "1月 2月 行進 4月 5月 6月 7月 8月 9月 10月 11月 12月" at bounding box center [293, 376] width 62 height 31
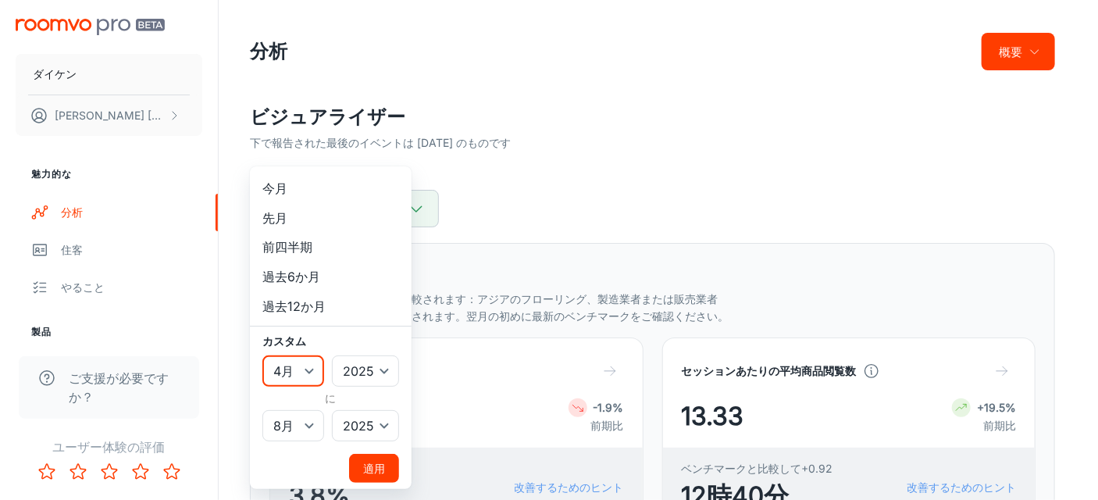
click at [374, 468] on font "適用" at bounding box center [374, 467] width 22 height 13
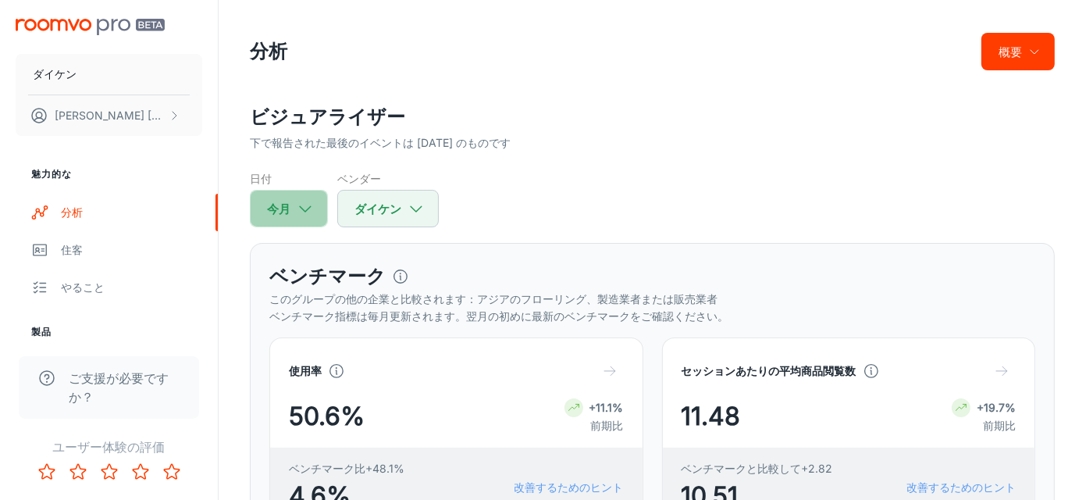
click at [320, 212] on button "今月" at bounding box center [289, 208] width 78 height 37
select select "3"
select select "2025"
select select "7"
select select "2025"
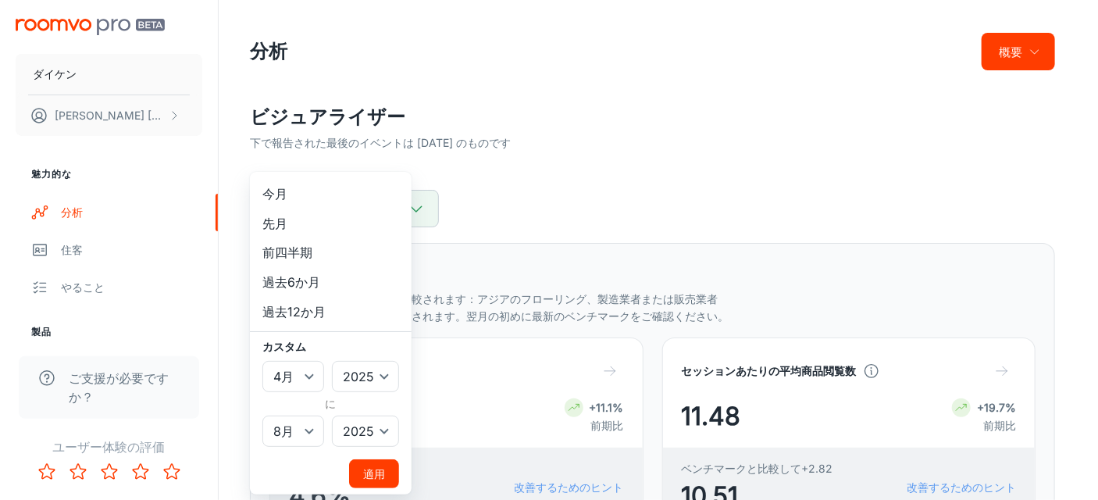
click at [376, 469] on font "適用" at bounding box center [374, 473] width 22 height 13
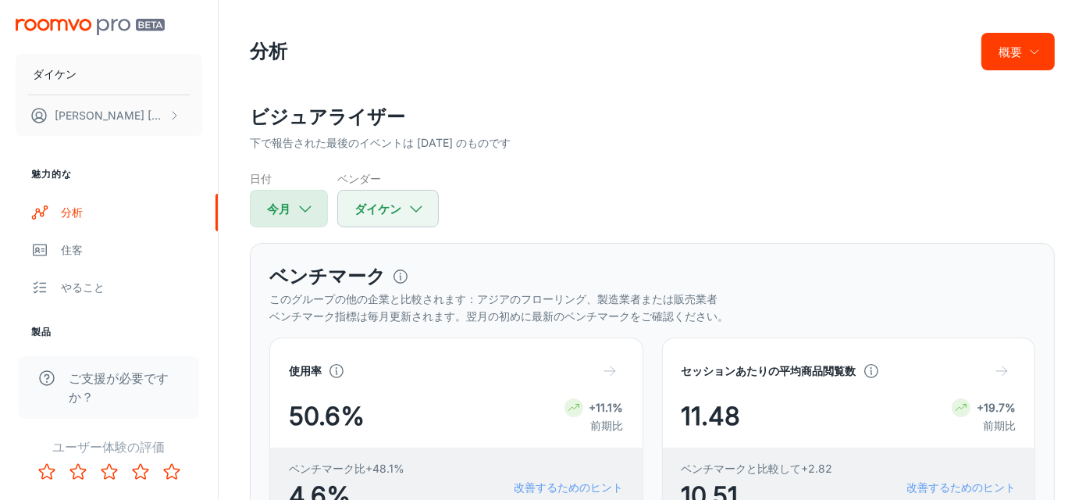
click at [311, 211] on icon "button" at bounding box center [305, 208] width 17 height 17
select select "3"
select select "2025"
select select "7"
select select "2025"
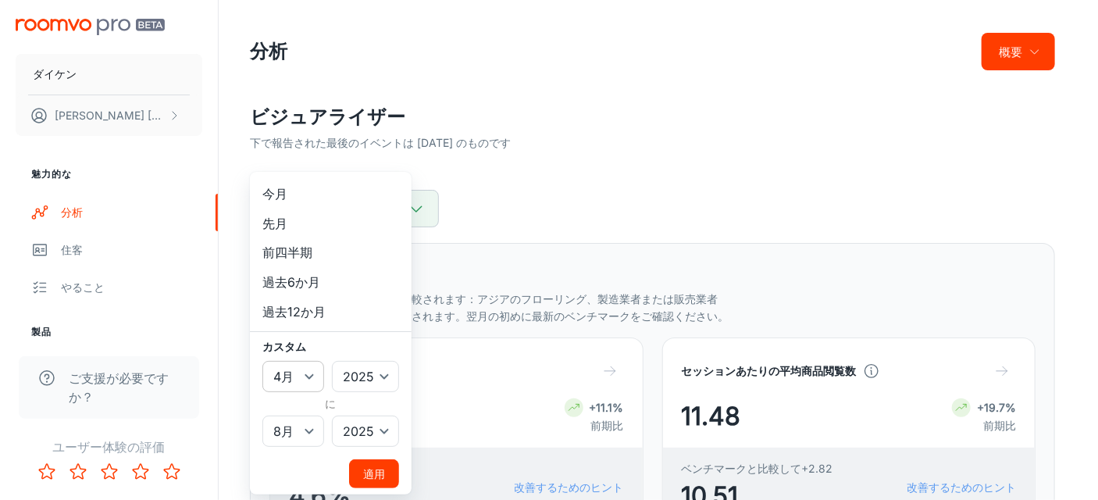
click at [306, 377] on select "1月 2月 行進 4月 5月 6月 7月 8月 9月 10月 11月 12月" at bounding box center [293, 376] width 62 height 31
click at [262, 361] on select "1月 2月 行進 4月 5月 6月 7月 8月 9月 10月 11月 12月" at bounding box center [293, 376] width 62 height 31
click at [313, 427] on select "1月 2月 行進 4月 5月 6月 7月 8月 9月 10月 11月 12月" at bounding box center [293, 430] width 62 height 31
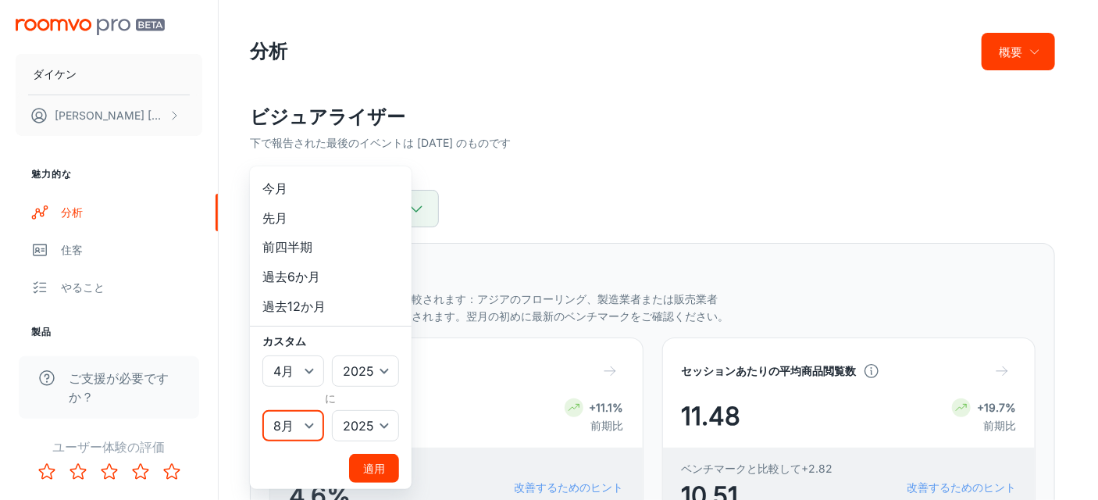
click at [262, 410] on select "1月 2月 行進 4月 5月 6月 7月 8月 9月 10月 11月 12月" at bounding box center [293, 425] width 62 height 31
click at [378, 461] on font "適用" at bounding box center [374, 467] width 22 height 13
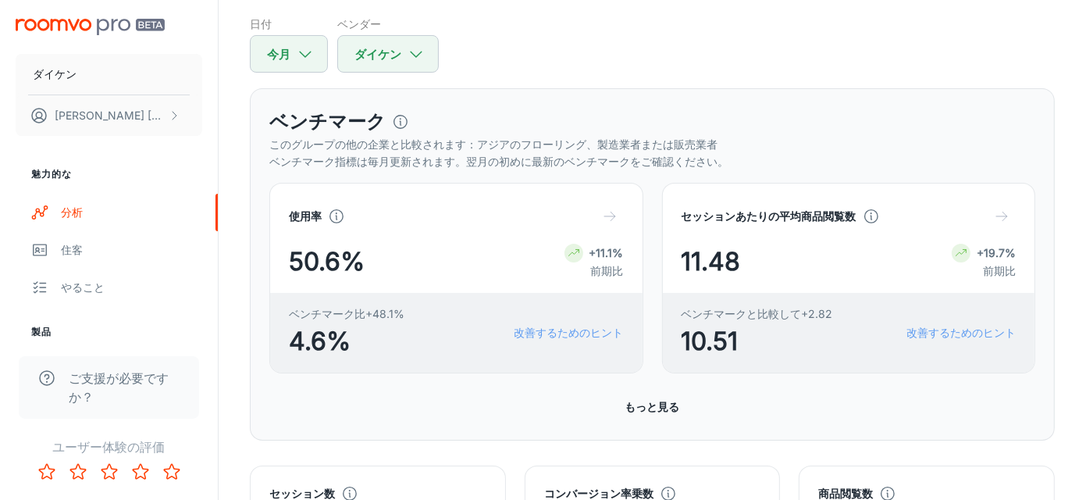
scroll to position [156, 0]
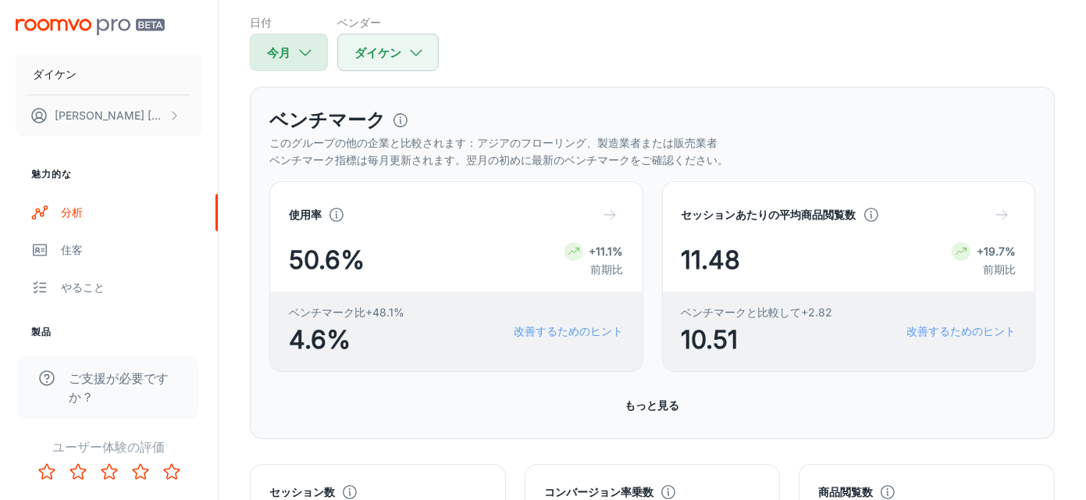
click at [306, 52] on icon "button" at bounding box center [305, 52] width 17 height 17
select select "3"
select select "2025"
select select "7"
select select "2025"
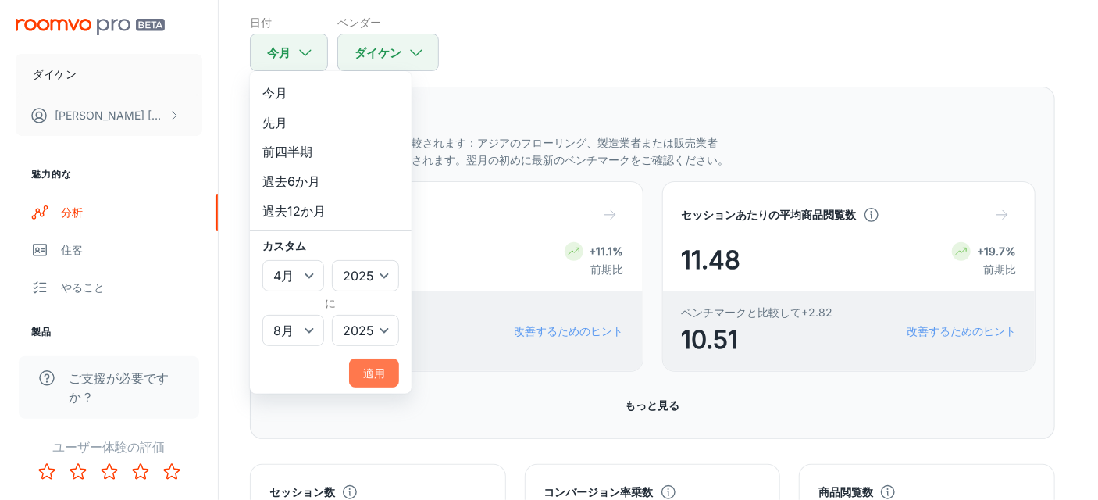
click at [370, 371] on font "適用" at bounding box center [374, 372] width 22 height 13
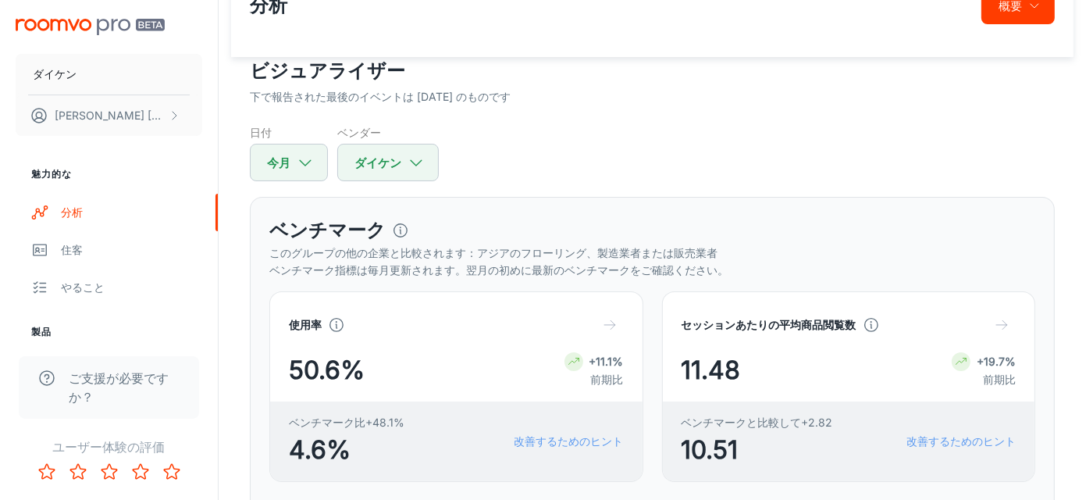
scroll to position [0, 0]
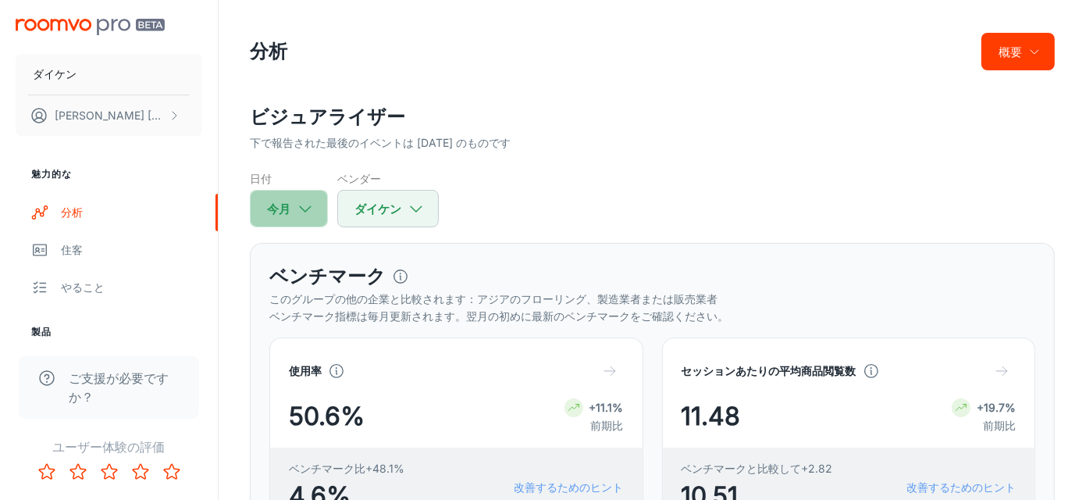
click at [310, 205] on icon "button" at bounding box center [305, 208] width 17 height 17
select select "3"
select select "2025"
select select "7"
select select "2025"
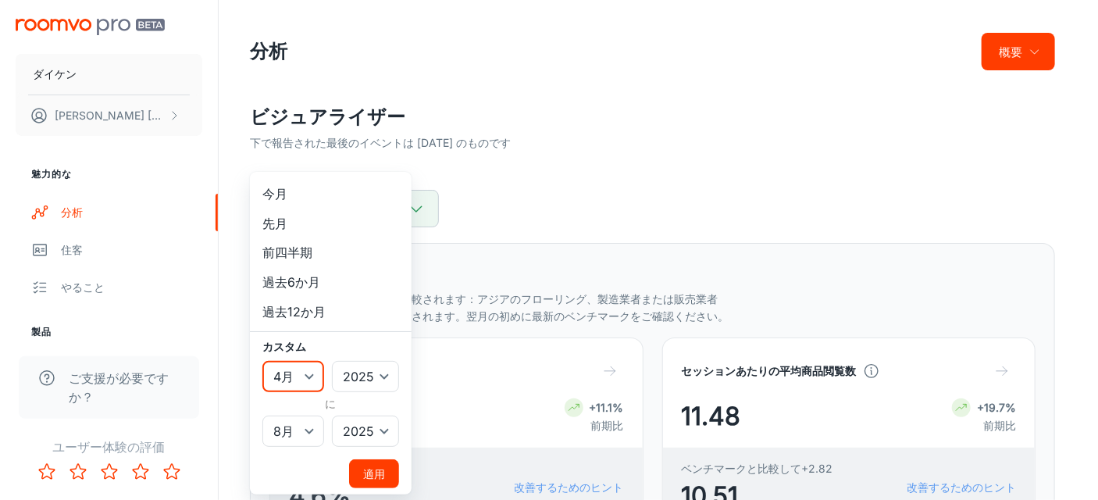
click at [311, 377] on select "1月 2月 行進 4月 5月 6月 7月 8月 9月 10月 11月 12月" at bounding box center [293, 376] width 62 height 31
click at [262, 361] on select "1月 2月 行進 4月 5月 6月 7月 8月 9月 10月 11月 12月" at bounding box center [293, 376] width 62 height 31
click at [315, 428] on select "1月 2月 行進 4月 5月 6月 7月 8月 9月 10月 11月 12月" at bounding box center [293, 430] width 62 height 31
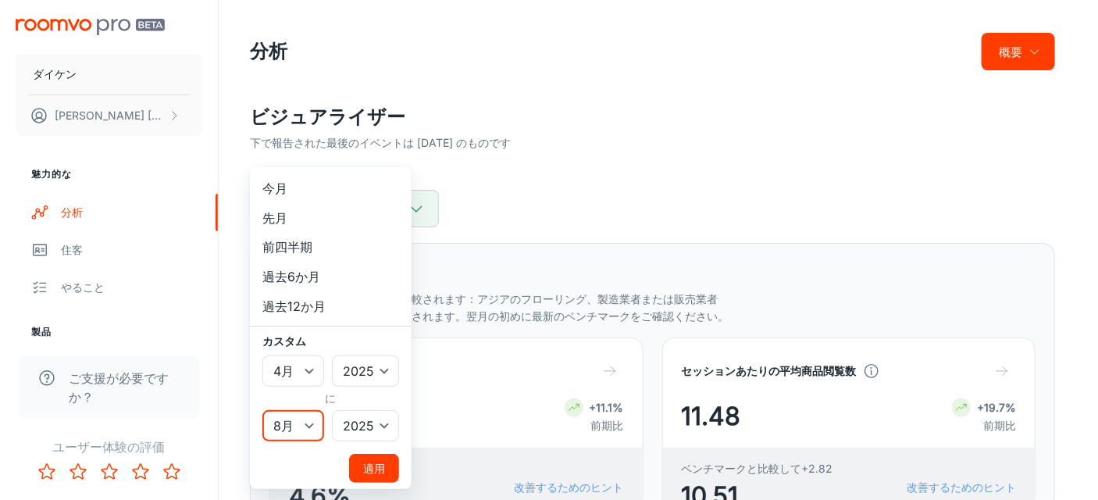
click at [262, 410] on select "1月 2月 行進 4月 5月 6月 7月 8月 9月 10月 11月 12月" at bounding box center [293, 425] width 62 height 31
drag, startPoint x: 384, startPoint y: 463, endPoint x: 385, endPoint y: 455, distance: 7.8
click at [384, 463] on button "適用" at bounding box center [374, 468] width 50 height 29
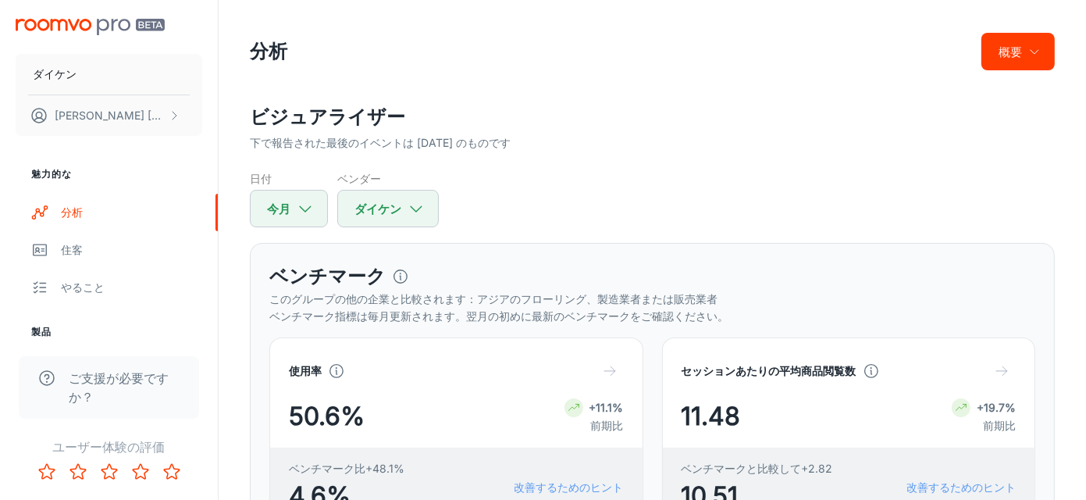
click at [803, 140] on div "下で報告された最後のイベントは [DATE] のものです" at bounding box center [652, 142] width 805 height 17
